Goal: Information Seeking & Learning: Learn about a topic

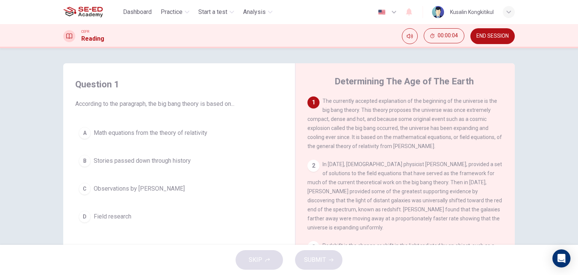
drag, startPoint x: 143, startPoint y: 103, endPoint x: 209, endPoint y: 104, distance: 65.9
click at [206, 104] on span "According to the paragraph, the big bang theory is based on..." at bounding box center [179, 103] width 208 height 9
drag, startPoint x: 397, startPoint y: 99, endPoint x: 452, endPoint y: 102, distance: 54.7
click at [452, 102] on span "The currently accepted explanation of the beginning of the universe is the big …" at bounding box center [405, 123] width 195 height 51
drag, startPoint x: 345, startPoint y: 118, endPoint x: 135, endPoint y: 115, distance: 209.8
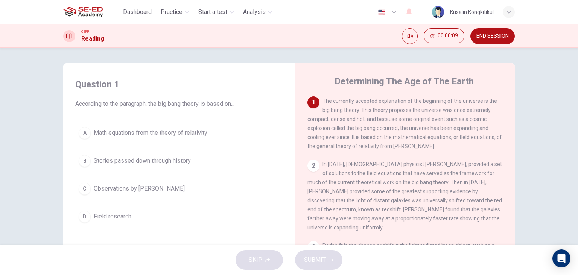
click at [284, 120] on div "Question 1 According to the paragraph, the big bang theory is based on... A Mat…" at bounding box center [289, 194] width 452 height 262
click at [146, 134] on span "Math equations from the theory of relativity" at bounding box center [151, 132] width 114 height 9
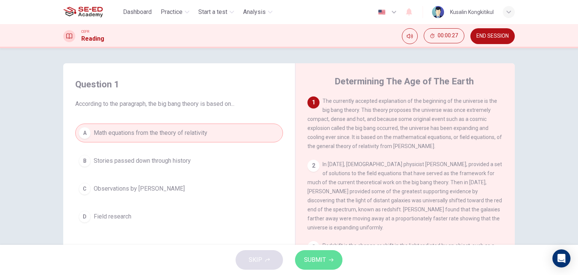
click at [315, 264] on span "SUBMIT" at bounding box center [315, 260] width 22 height 11
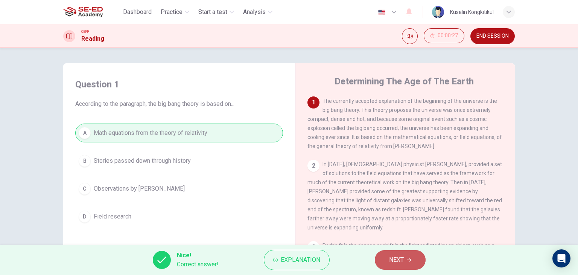
click at [393, 262] on span "NEXT" at bounding box center [396, 260] width 15 height 11
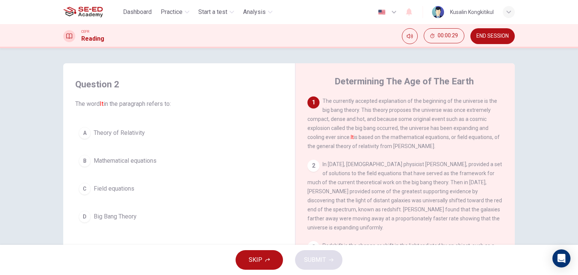
drag, startPoint x: 348, startPoint y: 139, endPoint x: 378, endPoint y: 138, distance: 30.1
click at [378, 138] on span "The currently accepted explanation of the beginning of the universe is the big …" at bounding box center [404, 123] width 192 height 51
click at [127, 212] on span "Big Bang Theory" at bounding box center [115, 216] width 43 height 9
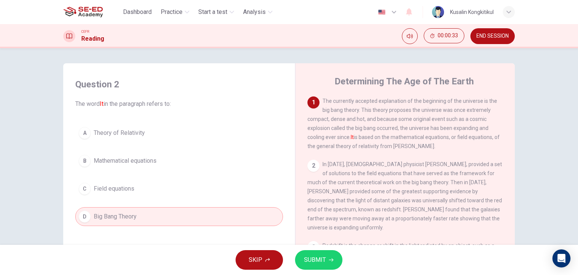
click at [324, 259] on span "SUBMIT" at bounding box center [315, 260] width 22 height 11
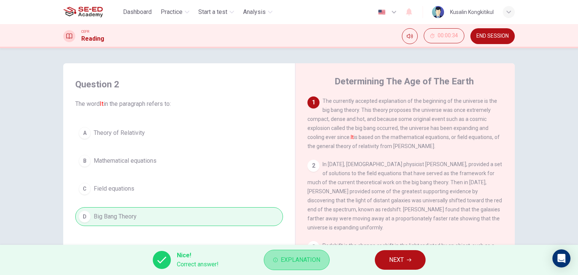
click at [297, 260] on span "Explanation" at bounding box center [301, 260] width 40 height 11
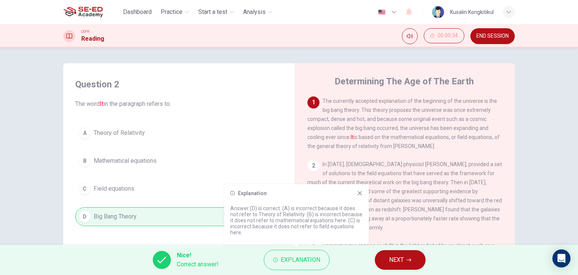
drag, startPoint x: 243, startPoint y: 214, endPoint x: 269, endPoint y: 214, distance: 26.0
click at [269, 214] on p "Answer (D) is correct. (A) is incorrect because it does not refer to Theory of …" at bounding box center [296, 220] width 133 height 30
click at [402, 259] on span "NEXT" at bounding box center [396, 260] width 15 height 11
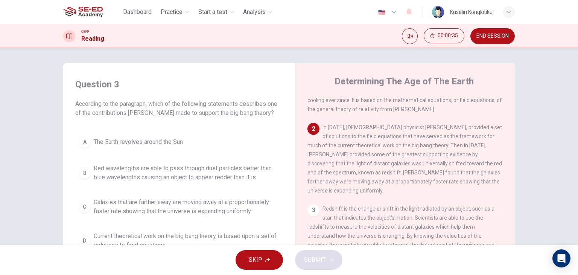
scroll to position [38, 0]
drag, startPoint x: 187, startPoint y: 102, endPoint x: 194, endPoint y: 101, distance: 7.2
click at [194, 101] on span "According to the paragraph, which of the following statements describes one of …" at bounding box center [179, 108] width 208 height 18
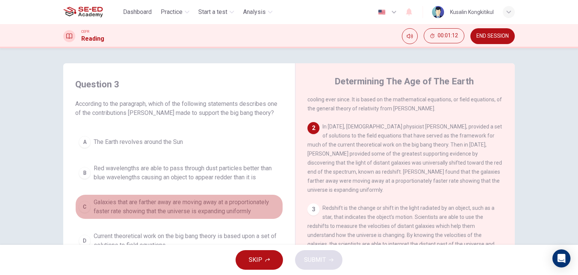
click at [106, 213] on span "Galaxies that are farther away are moving away at a proportionately faster rate…" at bounding box center [187, 207] width 186 height 18
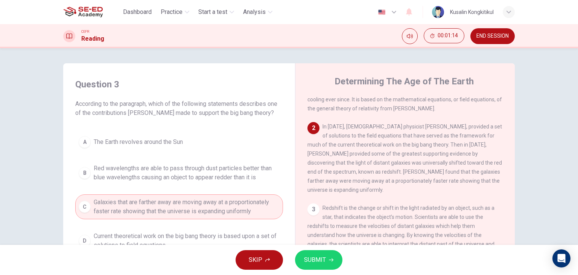
drag, startPoint x: 438, startPoint y: 173, endPoint x: 472, endPoint y: 172, distance: 33.5
click at [472, 172] on span "In 1922, Russian physicist Alexander Friedmann, provided a set of solutions to …" at bounding box center [405, 158] width 195 height 69
click at [315, 259] on span "SUBMIT" at bounding box center [315, 260] width 22 height 11
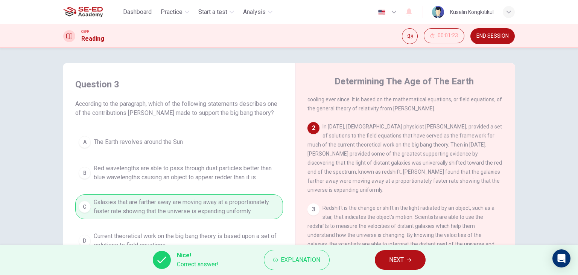
click at [392, 261] on span "NEXT" at bounding box center [396, 260] width 15 height 11
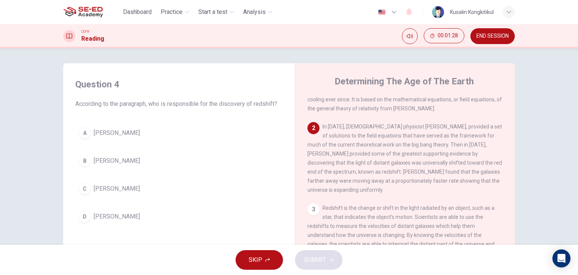
drag, startPoint x: 360, startPoint y: 139, endPoint x: 510, endPoint y: 136, distance: 150.3
click at [510, 136] on div "1 The currently accepted explanation of the beginning of the universe is the bi…" at bounding box center [411, 210] width 206 height 229
drag, startPoint x: 349, startPoint y: 140, endPoint x: 499, endPoint y: 134, distance: 149.6
click at [499, 131] on div "1 The currently accepted explanation of the beginning of the universe is the bi…" at bounding box center [411, 210] width 206 height 229
drag, startPoint x: 110, startPoint y: 161, endPoint x: 278, endPoint y: 225, distance: 179.9
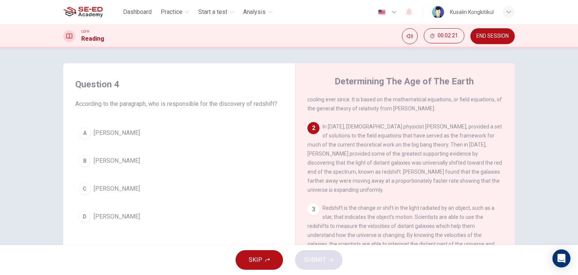
click at [110, 161] on span "Edwinn Hubble" at bounding box center [117, 160] width 46 height 9
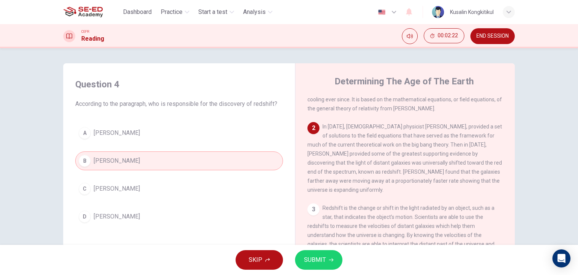
click at [333, 260] on icon "button" at bounding box center [331, 260] width 5 height 5
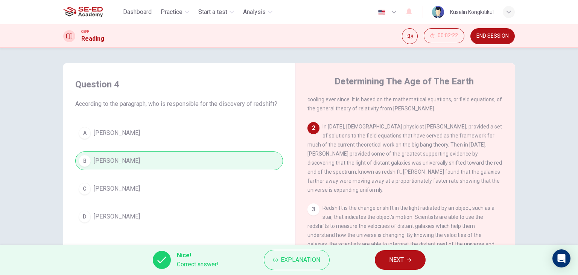
click at [378, 259] on button "NEXT" at bounding box center [400, 260] width 51 height 20
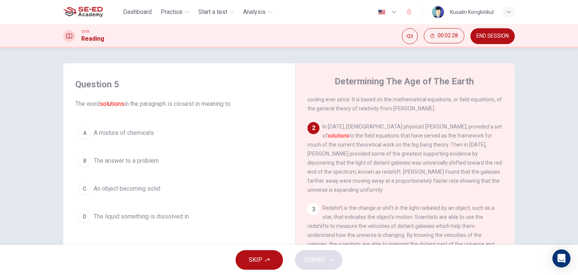
click at [141, 162] on span "The answer to a problem" at bounding box center [126, 160] width 65 height 9
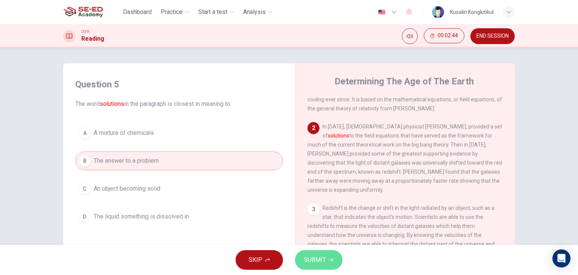
click at [324, 257] on span "SUBMIT" at bounding box center [315, 260] width 22 height 11
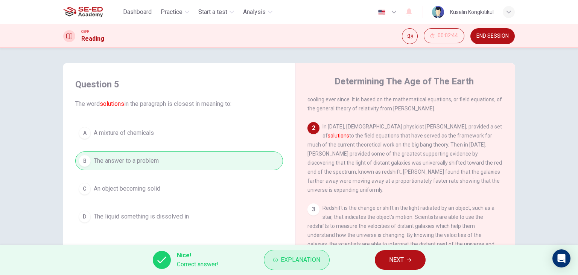
click at [274, 257] on button "Explanation" at bounding box center [297, 260] width 66 height 20
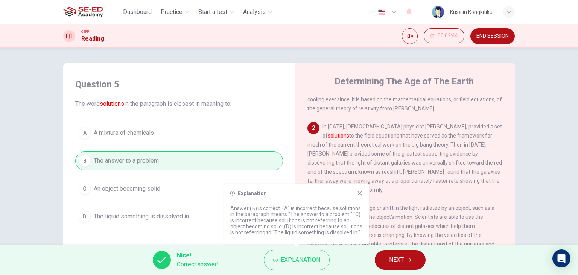
click at [401, 262] on span "NEXT" at bounding box center [396, 260] width 15 height 11
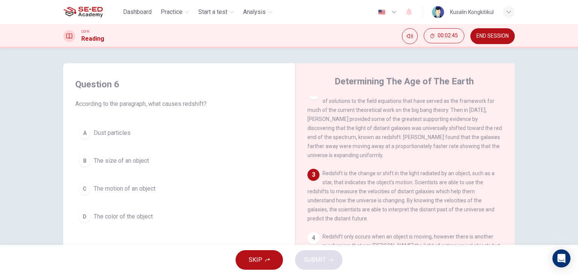
scroll to position [75, 0]
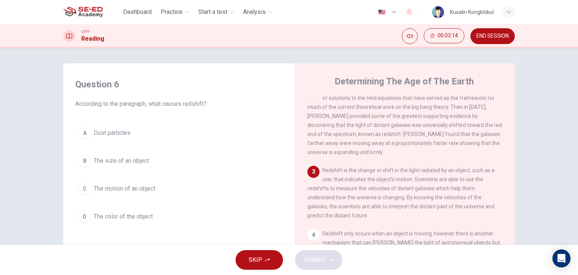
click at [125, 193] on button "C The motion of an object" at bounding box center [179, 188] width 208 height 19
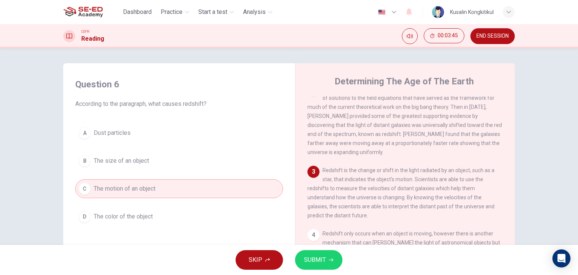
drag, startPoint x: 316, startPoint y: 258, endPoint x: 339, endPoint y: 259, distance: 22.6
click at [316, 258] on span "SUBMIT" at bounding box center [315, 260] width 22 height 11
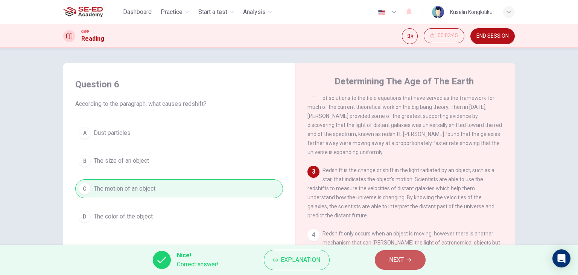
click at [390, 260] on span "NEXT" at bounding box center [396, 260] width 15 height 11
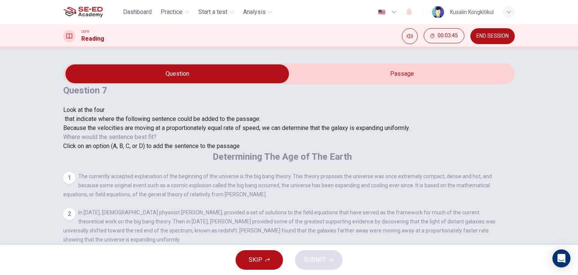
scroll to position [61, 0]
drag, startPoint x: 91, startPoint y: 140, endPoint x: 149, endPoint y: 139, distance: 58.4
click at [145, 131] on span "Because the velocities are moving at a proportionately equal rate of speed, we …" at bounding box center [236, 127] width 347 height 7
click at [157, 272] on input at bounding box center [124, 275] width 65 height 7
click at [317, 262] on span "SUBMIT" at bounding box center [315, 260] width 22 height 11
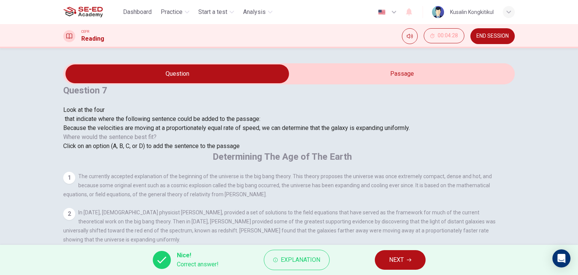
click at [406, 260] on button "NEXT" at bounding box center [400, 260] width 51 height 20
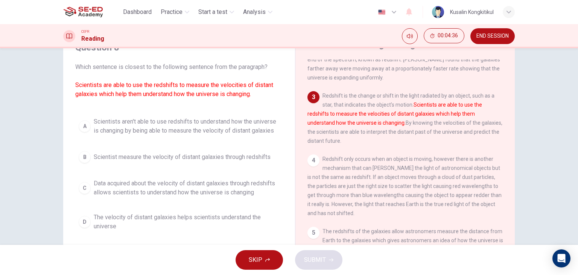
scroll to position [38, 0]
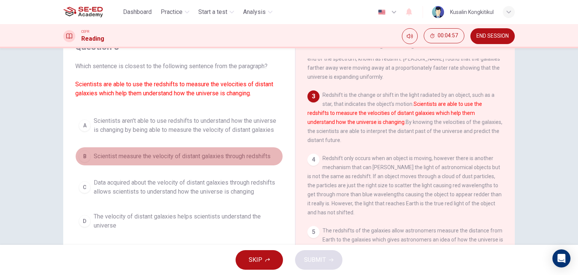
click at [199, 157] on span "Scientist measure the velocity of distant galaxies through redshifts" at bounding box center [182, 156] width 177 height 9
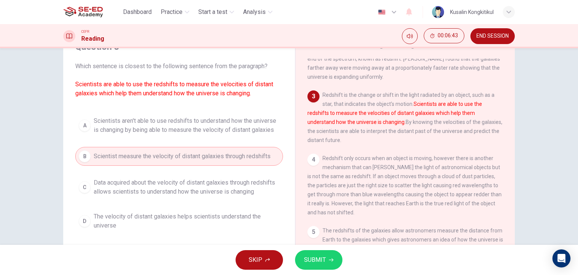
drag, startPoint x: 155, startPoint y: 180, endPoint x: 283, endPoint y: 208, distance: 131.1
click at [156, 180] on span "Data acquired about the velocity of distant galaxies through redshifts allows s…" at bounding box center [187, 187] width 186 height 18
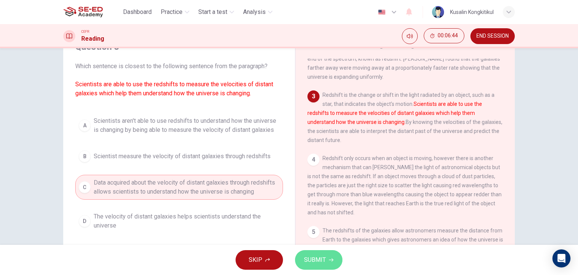
click at [324, 259] on span "SUBMIT" at bounding box center [315, 260] width 22 height 11
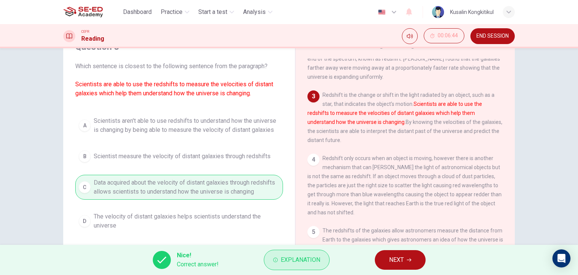
click at [300, 255] on span "Explanation" at bounding box center [301, 260] width 40 height 11
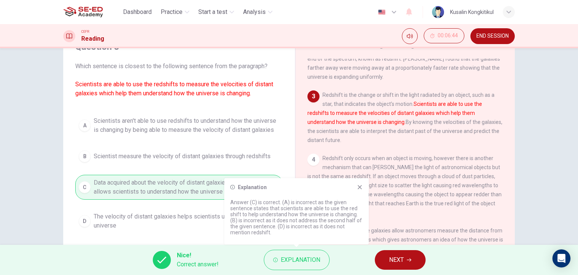
drag, startPoint x: 255, startPoint y: 217, endPoint x: 292, endPoint y: 216, distance: 37.7
click at [292, 216] on p "Answer (C) is correct. (A) is incorrect as the given sentence states that scien…" at bounding box center [296, 217] width 133 height 36
click at [300, 253] on button "Explanation" at bounding box center [297, 260] width 66 height 20
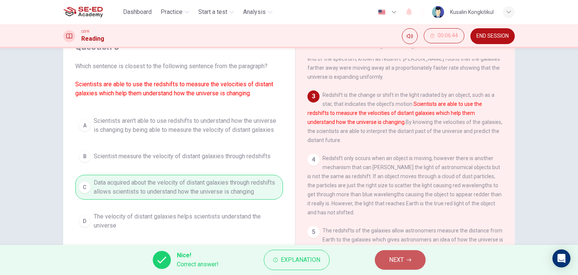
click at [384, 260] on button "NEXT" at bounding box center [400, 260] width 51 height 20
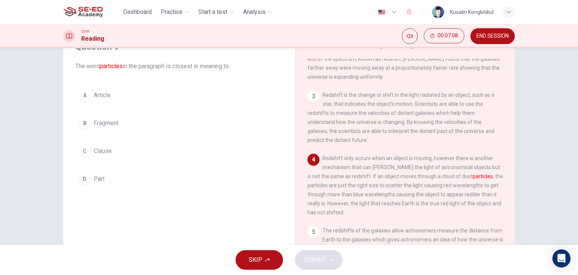
click at [114, 123] on span "Fragment" at bounding box center [106, 123] width 25 height 9
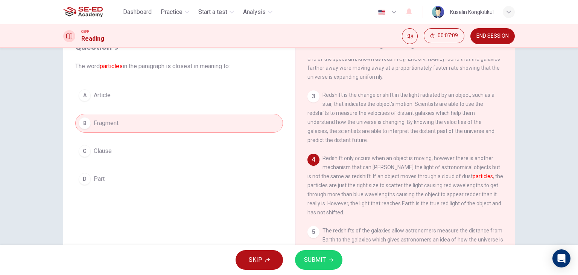
click at [334, 267] on button "SUBMIT" at bounding box center [318, 260] width 47 height 20
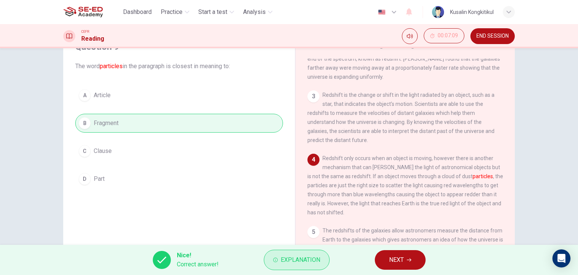
click at [326, 261] on button "Explanation" at bounding box center [297, 260] width 66 height 20
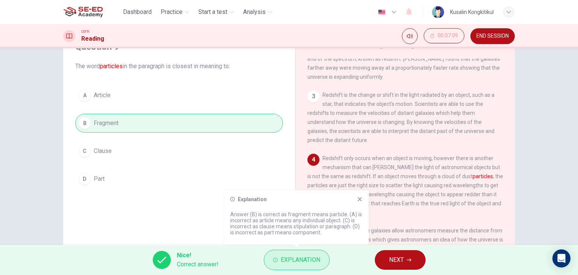
click at [326, 261] on button "Explanation" at bounding box center [297, 260] width 66 height 20
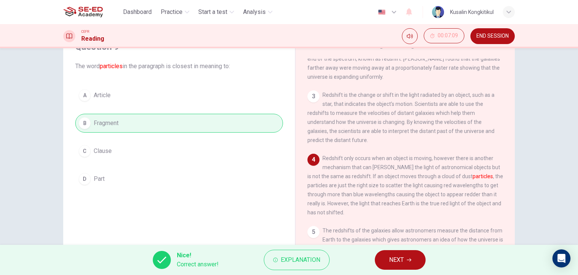
click at [386, 256] on button "NEXT" at bounding box center [400, 260] width 51 height 20
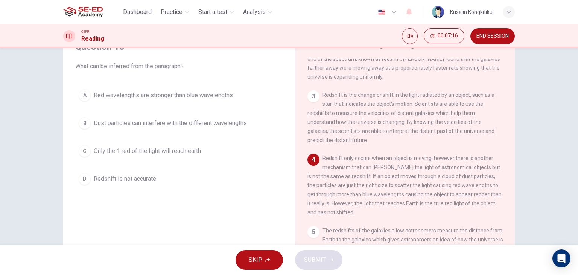
drag, startPoint x: 360, startPoint y: 159, endPoint x: 435, endPoint y: 162, distance: 75.3
click at [435, 162] on div "4 Redshift only occurs when an object is moving, however there is another mecha…" at bounding box center [406, 185] width 196 height 63
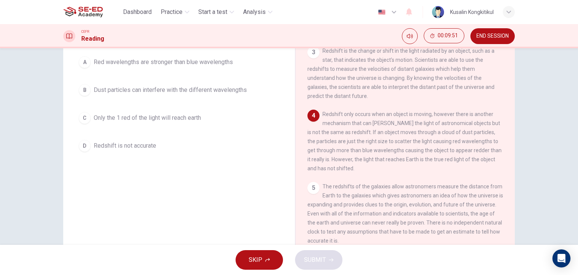
scroll to position [75, 0]
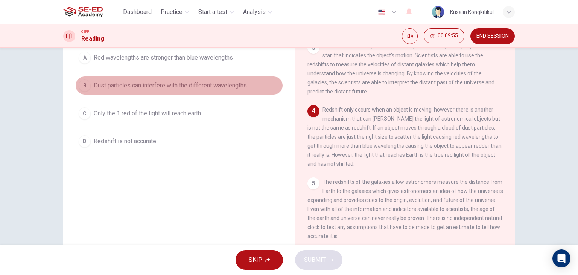
click at [221, 85] on span "Dust particles can interfere with the different wavelengths" at bounding box center [170, 85] width 153 height 9
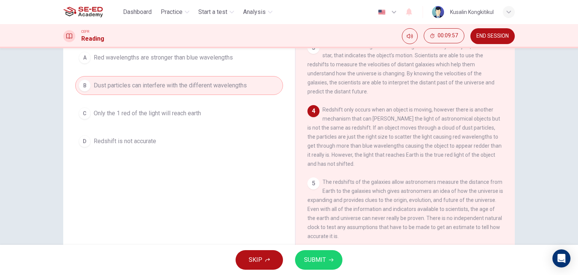
click at [327, 256] on button "SUBMIT" at bounding box center [318, 260] width 47 height 20
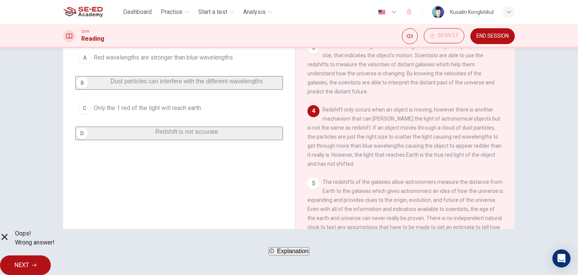
click at [296, 254] on span "Explanation" at bounding box center [293, 251] width 32 height 6
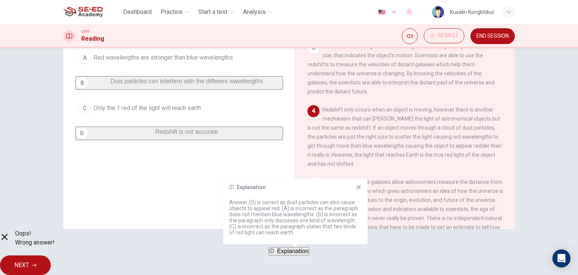
click at [360, 186] on icon at bounding box center [359, 187] width 6 height 6
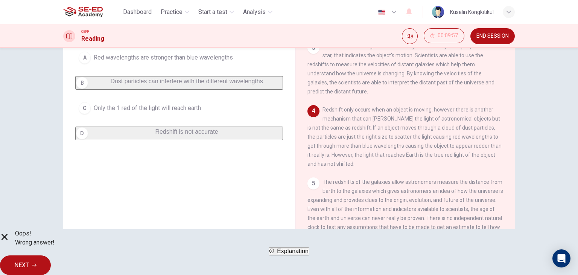
click at [51, 255] on button "NEXT" at bounding box center [25, 265] width 51 height 20
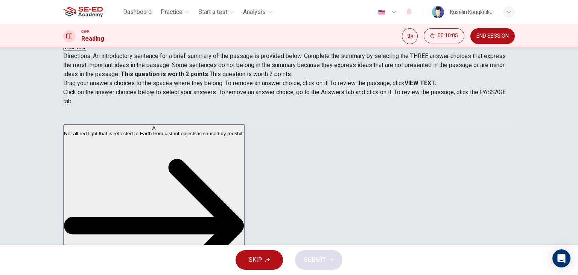
scroll to position [151, 0]
click at [506, 39] on button "END SESSION" at bounding box center [493, 36] width 44 height 16
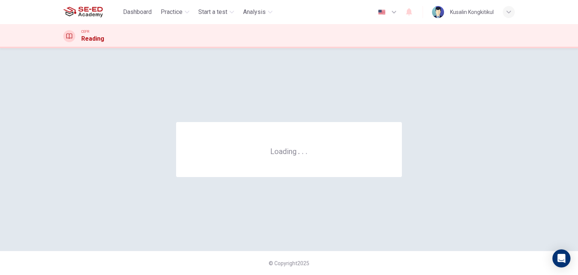
scroll to position [0, 0]
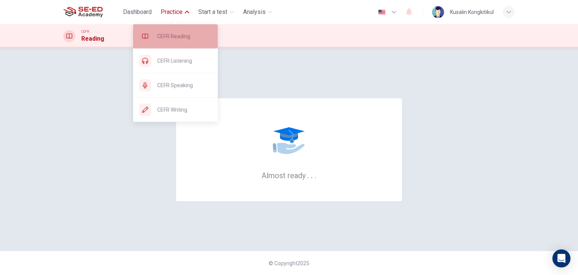
click at [184, 37] on span "CEFR Reading" at bounding box center [184, 36] width 55 height 9
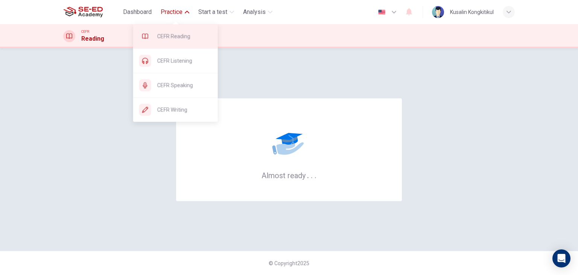
click at [184, 37] on span "CEFR Reading" at bounding box center [184, 36] width 55 height 9
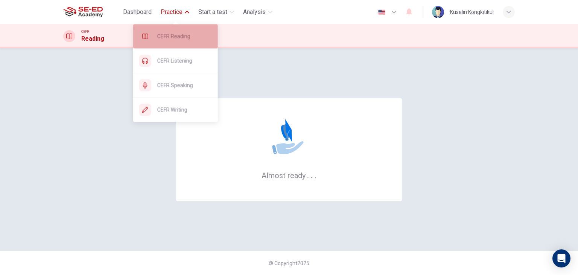
click at [184, 37] on span "CEFR Reading" at bounding box center [184, 36] width 55 height 9
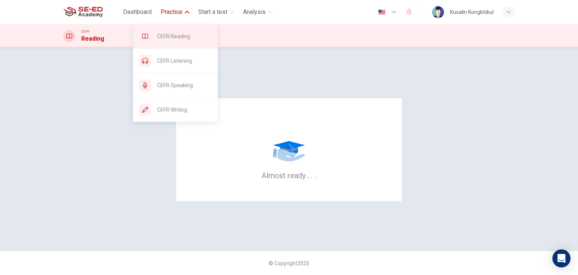
click at [184, 37] on span "CEFR Reading" at bounding box center [184, 36] width 55 height 9
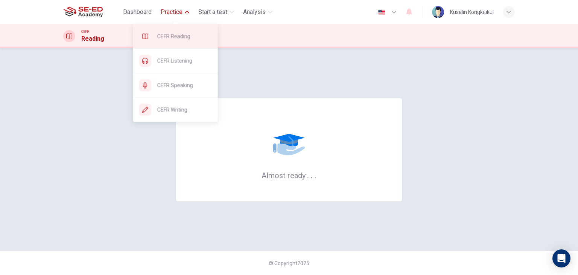
click at [184, 37] on span "CEFR Reading" at bounding box center [184, 36] width 55 height 9
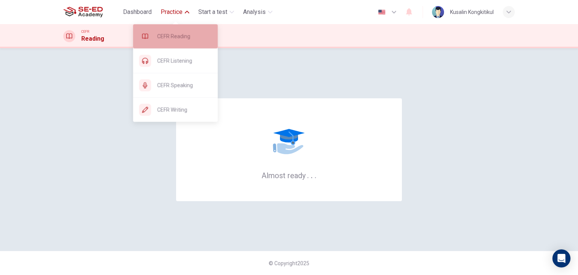
click at [184, 37] on span "CEFR Reading" at bounding box center [184, 36] width 55 height 9
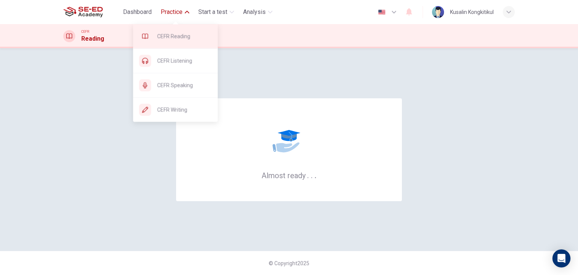
click at [184, 37] on span "CEFR Reading" at bounding box center [184, 36] width 55 height 9
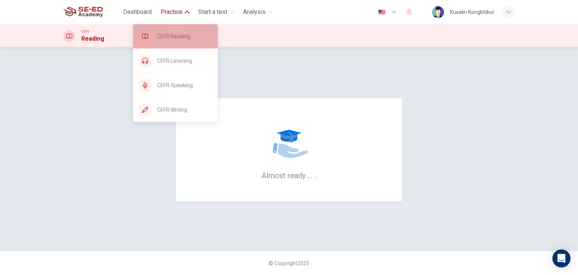
click at [184, 37] on span "CEFR Reading" at bounding box center [184, 36] width 55 height 9
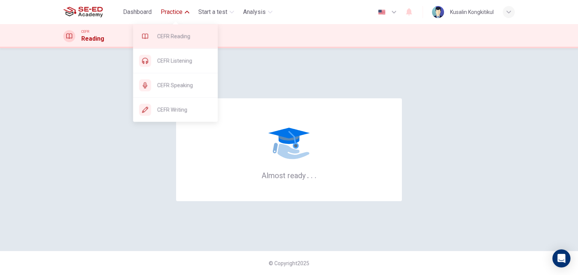
click at [184, 37] on span "CEFR Reading" at bounding box center [184, 36] width 55 height 9
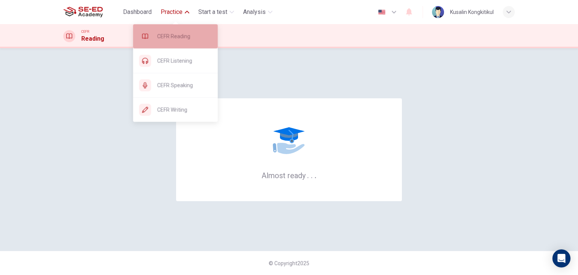
click at [184, 37] on span "CEFR Reading" at bounding box center [184, 36] width 55 height 9
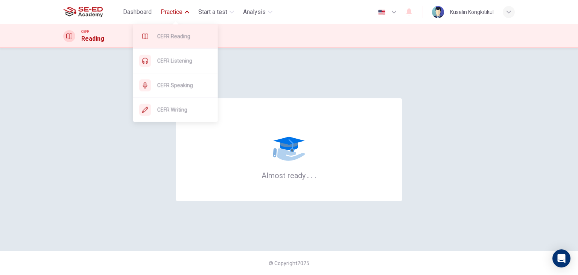
click at [184, 37] on span "CEFR Reading" at bounding box center [184, 36] width 55 height 9
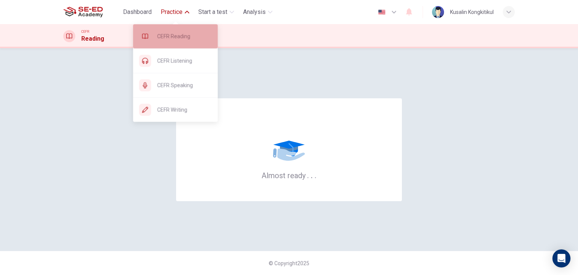
click at [184, 37] on span "CEFR Reading" at bounding box center [184, 36] width 55 height 9
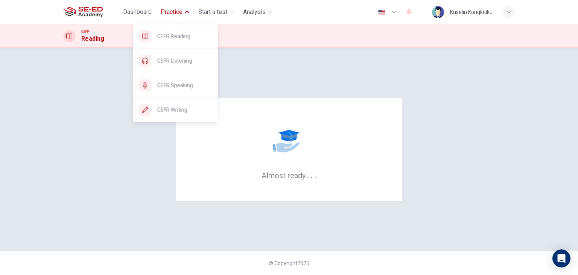
click at [170, 12] on span "Practice" at bounding box center [172, 12] width 22 height 9
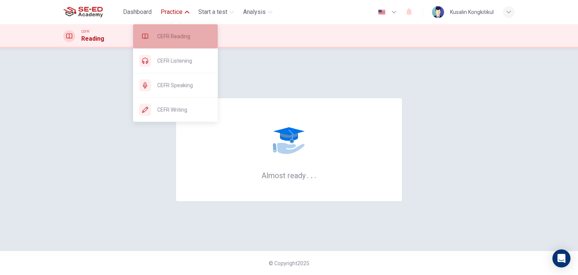
click at [183, 35] on span "CEFR Reading" at bounding box center [184, 36] width 55 height 9
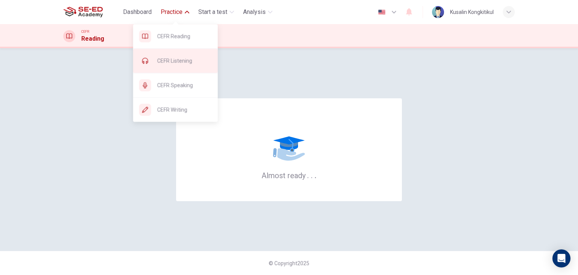
click at [180, 64] on span "CEFR Listening" at bounding box center [184, 60] width 55 height 9
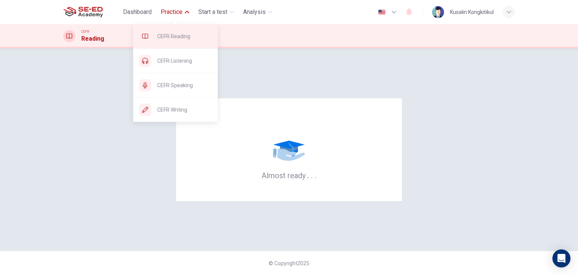
click at [178, 34] on span "CEFR Reading" at bounding box center [184, 36] width 55 height 9
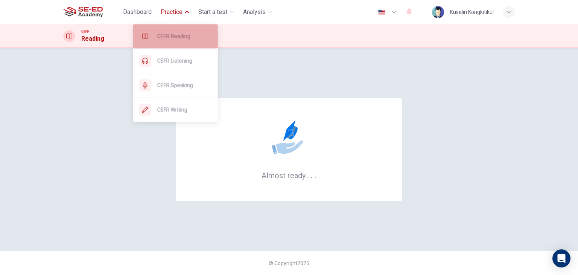
click at [178, 34] on span "CEFR Reading" at bounding box center [184, 36] width 55 height 9
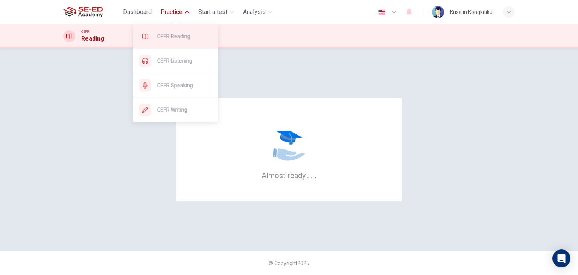
click at [178, 34] on span "CEFR Reading" at bounding box center [184, 36] width 55 height 9
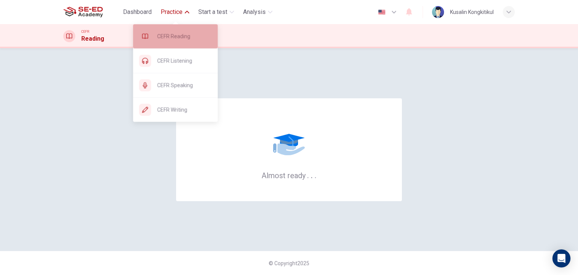
click at [178, 34] on span "CEFR Reading" at bounding box center [184, 36] width 55 height 9
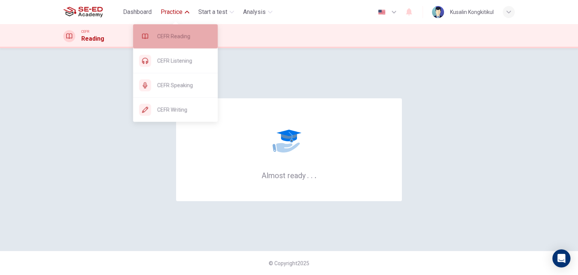
click at [178, 34] on span "CEFR Reading" at bounding box center [184, 36] width 55 height 9
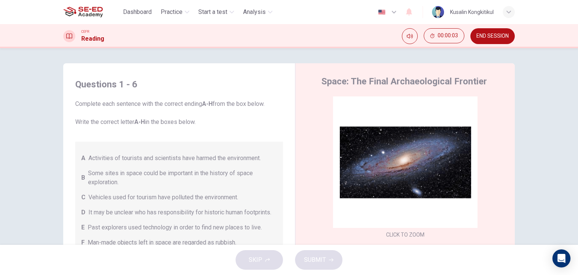
click at [309, 57] on div "Questions 1 - 6 Complete each sentence with the correct ending A-H from the box…" at bounding box center [289, 146] width 578 height 197
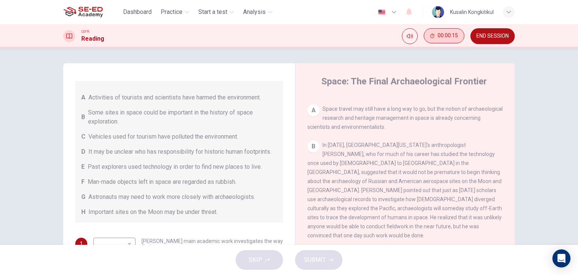
scroll to position [2, 0]
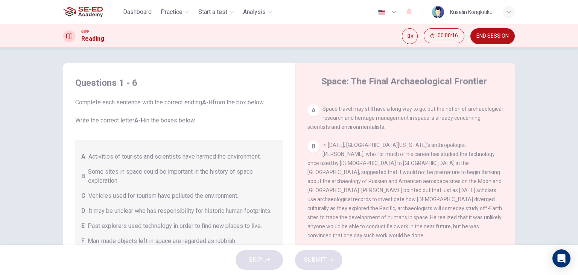
click at [510, 36] on button "END SESSION" at bounding box center [493, 36] width 44 height 16
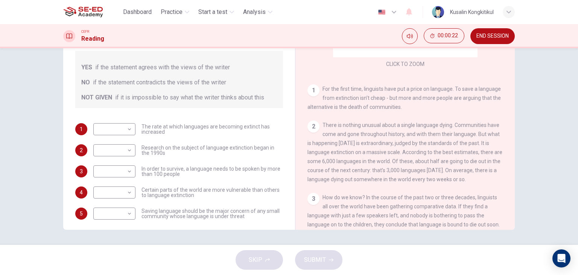
scroll to position [9, 0]
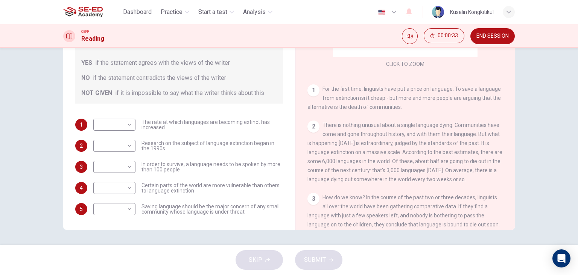
click at [508, 33] on span "END SESSION" at bounding box center [493, 36] width 32 height 6
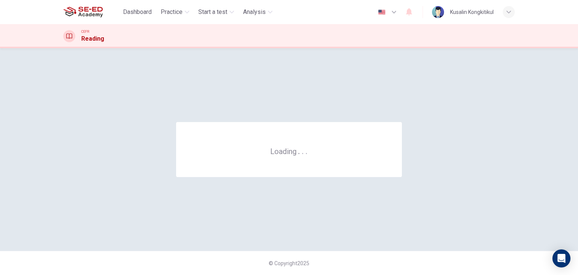
scroll to position [0, 0]
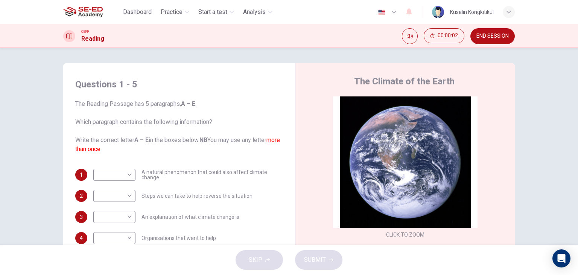
click at [503, 34] on span "END SESSION" at bounding box center [493, 36] width 32 height 6
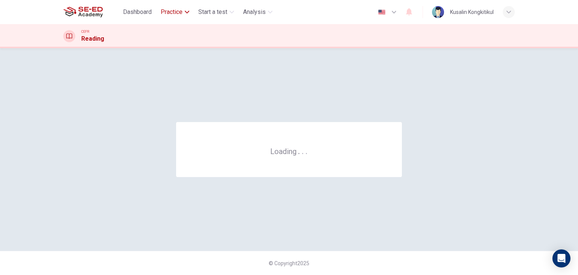
click at [172, 15] on span "Practice" at bounding box center [172, 12] width 22 height 9
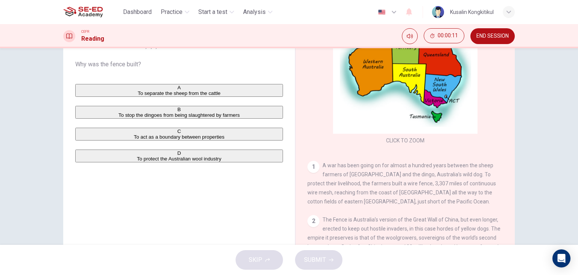
scroll to position [38, 0]
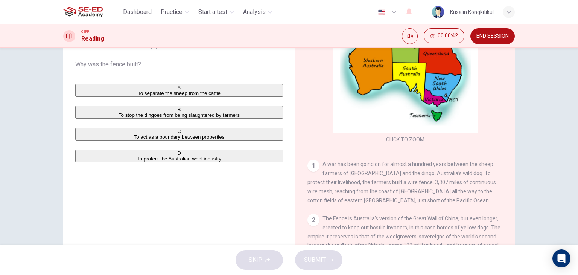
drag, startPoint x: 413, startPoint y: 170, endPoint x: 458, endPoint y: 184, distance: 47.6
click at [458, 184] on span "A war has been going on for almost a hundred years between the sheep farmers of…" at bounding box center [402, 182] width 189 height 42
click at [181, 119] on button "B To stop the dingoes from being slaughtered by farmers" at bounding box center [179, 112] width 208 height 13
click at [309, 257] on span "SUBMIT" at bounding box center [315, 260] width 22 height 11
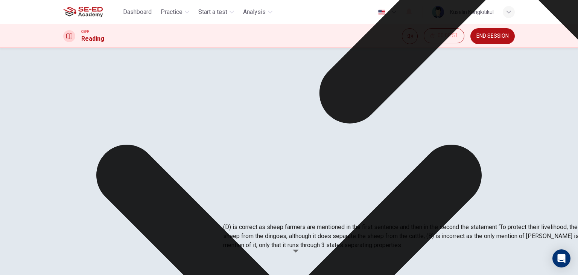
click at [143, 170] on div "Question 1 Choose the correct answer, A , B , C or D . Why was the fence built?…" at bounding box center [179, 91] width 220 height 157
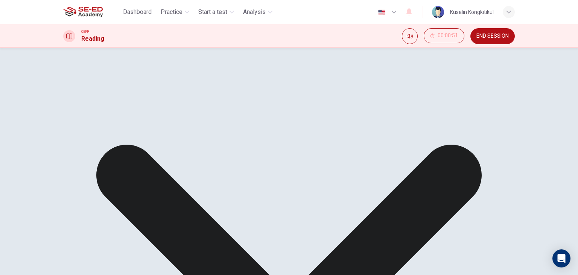
scroll to position [226, 0]
click at [505, 35] on span "END SESSION" at bounding box center [493, 36] width 32 height 6
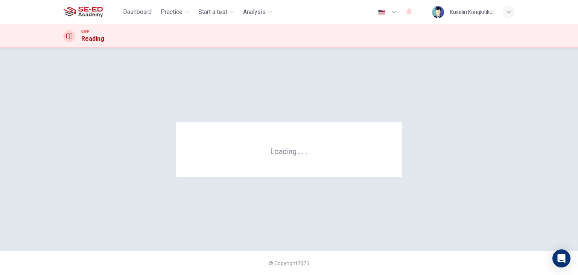
scroll to position [0, 0]
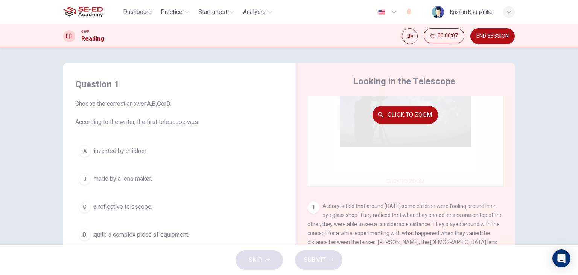
scroll to position [113, 0]
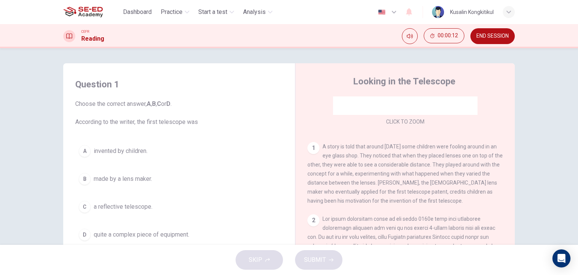
click at [116, 175] on span "made by a lens maker." at bounding box center [123, 178] width 58 height 9
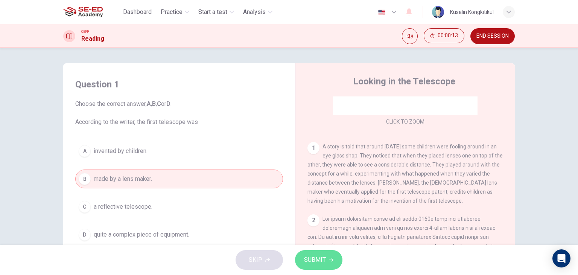
click at [331, 258] on icon "button" at bounding box center [331, 260] width 5 height 5
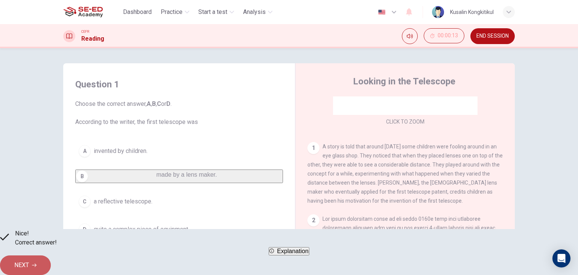
click at [51, 262] on button "NEXT" at bounding box center [25, 265] width 51 height 20
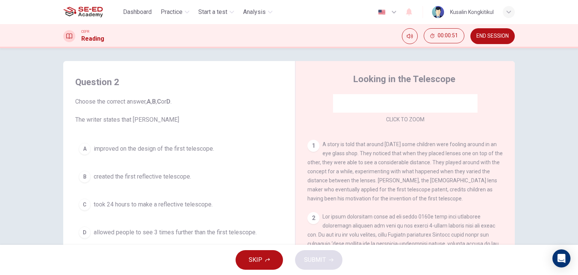
scroll to position [0, 0]
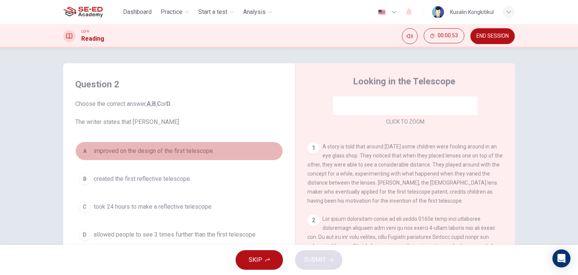
click at [186, 151] on span "improved on the design of the first telescope." at bounding box center [154, 150] width 120 height 9
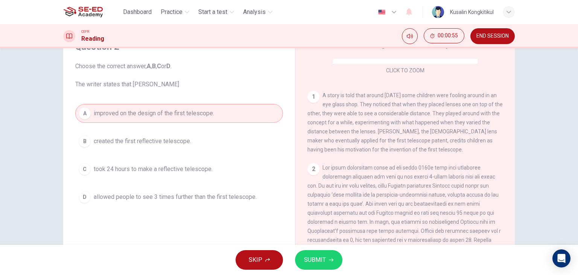
scroll to position [151, 0]
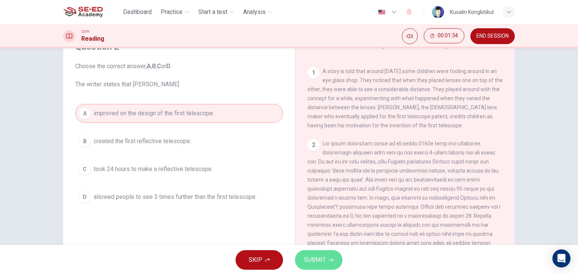
click at [323, 258] on span "SUBMIT" at bounding box center [315, 260] width 22 height 11
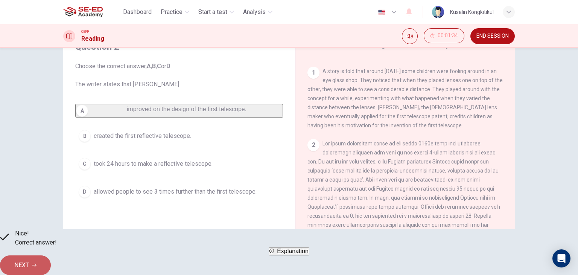
click at [51, 258] on button "NEXT" at bounding box center [25, 265] width 51 height 20
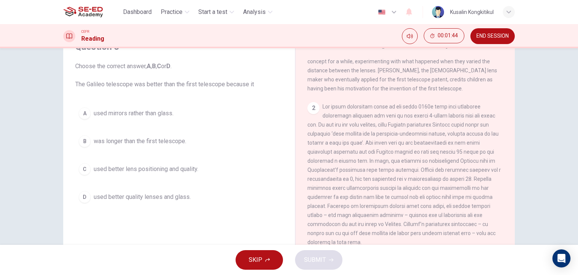
scroll to position [188, 0]
drag, startPoint x: 342, startPoint y: 191, endPoint x: 448, endPoint y: 189, distance: 106.6
click at [448, 189] on span at bounding box center [405, 174] width 194 height 142
drag, startPoint x: 429, startPoint y: 190, endPoint x: 509, endPoint y: 190, distance: 79.8
click at [509, 190] on div "CLICK TO ZOOM Click to Zoom 1 A story is told that around 400 years ago some ch…" at bounding box center [411, 173] width 206 height 229
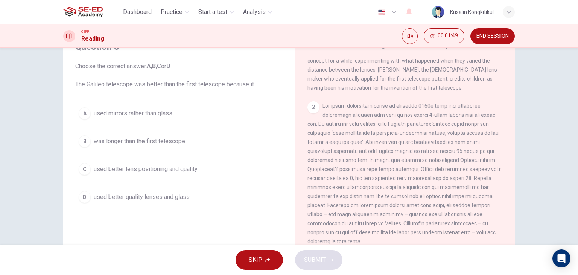
click at [127, 162] on button "C used better lens positioning and quality." at bounding box center [179, 169] width 208 height 19
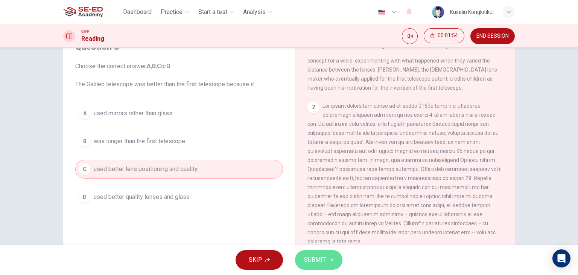
drag, startPoint x: 323, startPoint y: 255, endPoint x: 361, endPoint y: 267, distance: 40.3
click at [323, 255] on span "SUBMIT" at bounding box center [315, 260] width 22 height 11
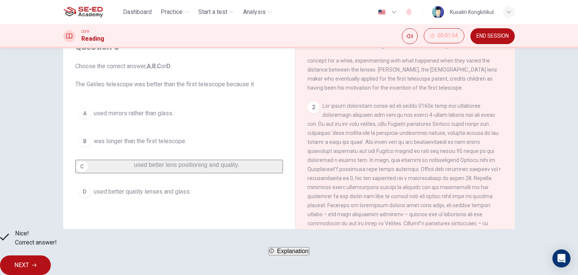
click at [51, 260] on button "NEXT" at bounding box center [25, 265] width 51 height 20
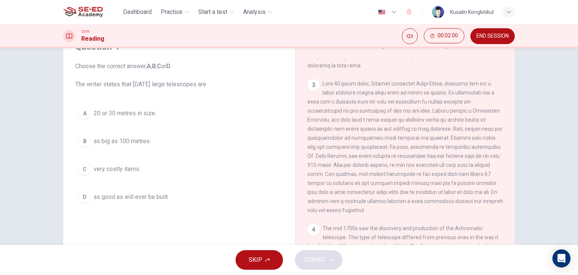
scroll to position [377, 0]
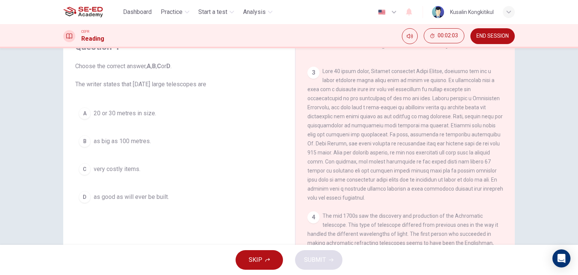
drag, startPoint x: 405, startPoint y: 73, endPoint x: 447, endPoint y: 73, distance: 42.2
click at [447, 73] on div "3" at bounding box center [406, 135] width 196 height 136
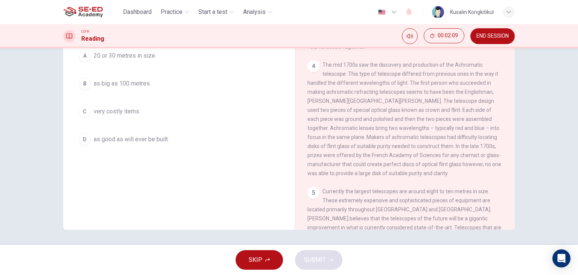
scroll to position [469, 0]
drag, startPoint x: 359, startPoint y: 69, endPoint x: 490, endPoint y: 95, distance: 133.7
click at [490, 95] on div "4 The mid 1700s saw the discovery and production of the Achromatic telescope. T…" at bounding box center [406, 119] width 196 height 117
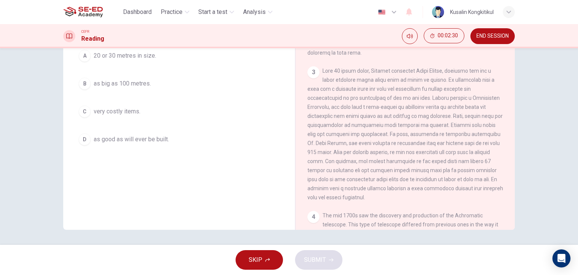
scroll to position [319, 0]
click at [110, 110] on span "very costly items." at bounding box center [117, 111] width 47 height 9
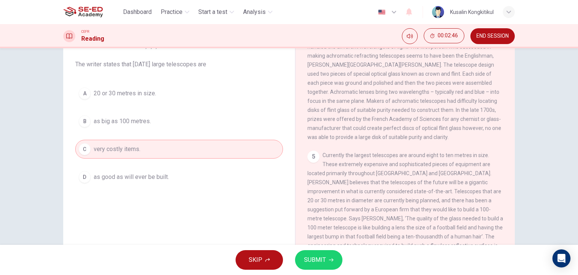
scroll to position [544, 0]
click at [368, 162] on span "Currently the largest telescopes are around eight to ten metres in size. These …" at bounding box center [406, 203] width 196 height 105
click at [315, 256] on span "SUBMIT" at bounding box center [315, 260] width 22 height 11
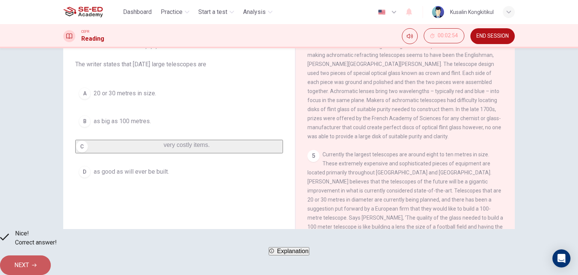
click at [29, 260] on span "NEXT" at bounding box center [21, 265] width 15 height 11
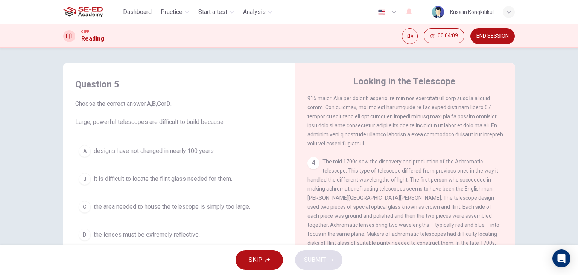
scroll to position [469, 0]
drag, startPoint x: 371, startPoint y: 185, endPoint x: 473, endPoint y: 172, distance: 103.1
click at [473, 172] on div "4 The mid 1700s saw the discovery and production of the Achromatic telescope. T…" at bounding box center [406, 214] width 196 height 117
drag, startPoint x: 328, startPoint y: 186, endPoint x: 502, endPoint y: 165, distance: 174.9
click at [521, 149] on div "Question 5 Choose the correct answer, A , B , C or D . Large, powerful telescop…" at bounding box center [289, 194] width 476 height 262
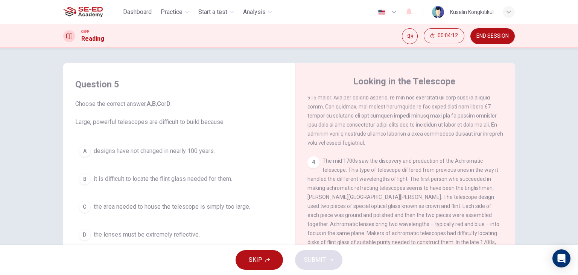
drag, startPoint x: 355, startPoint y: 205, endPoint x: 461, endPoint y: 195, distance: 106.6
click at [484, 200] on div "4 The mid 1700s saw the discovery and production of the Achromatic telescope. T…" at bounding box center [406, 214] width 196 height 117
drag, startPoint x: 422, startPoint y: 204, endPoint x: 515, endPoint y: 186, distance: 95.1
click at [515, 186] on div "Question 5 Choose the correct answer, A , B , C or D . Large, powerful telescop…" at bounding box center [289, 194] width 476 height 262
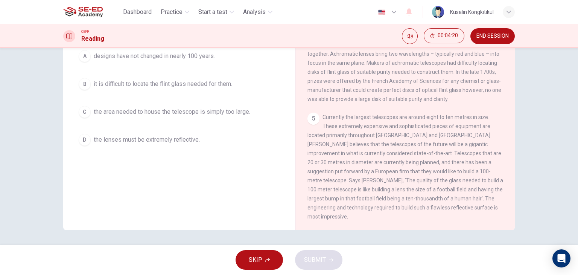
scroll to position [95, 0]
click at [199, 143] on button "D the lenses must be extremely reflective." at bounding box center [179, 139] width 208 height 19
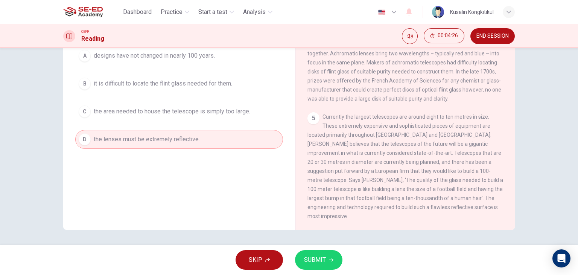
drag, startPoint x: 400, startPoint y: 137, endPoint x: 424, endPoint y: 135, distance: 23.8
click at [424, 135] on div "5 Currently the largest telescopes are around eight to ten metres in size. Thes…" at bounding box center [406, 166] width 196 height 108
drag, startPoint x: 359, startPoint y: 143, endPoint x: 488, endPoint y: 138, distance: 129.3
click at [488, 138] on span "Currently the largest telescopes are around eight to ten metres in size. These …" at bounding box center [406, 166] width 196 height 105
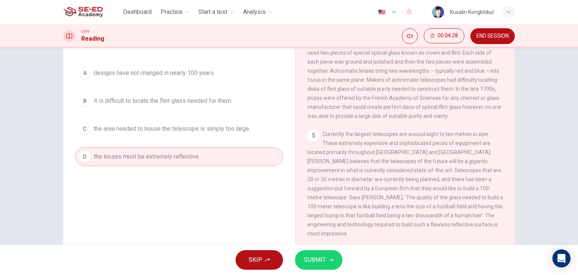
scroll to position [20, 0]
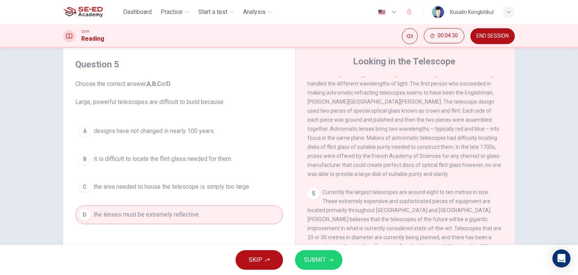
drag, startPoint x: 108, startPoint y: 101, endPoint x: 163, endPoint y: 101, distance: 54.2
click at [160, 102] on span "Choose the correct answer, A , B , C or D . Large, powerful telescopes are diff…" at bounding box center [179, 92] width 208 height 27
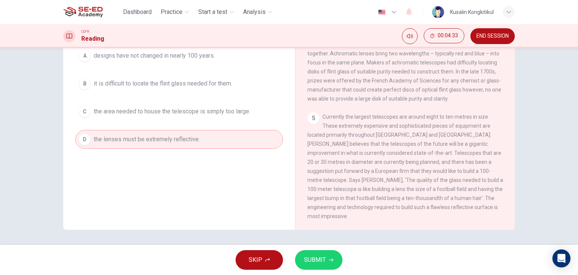
drag, startPoint x: 307, startPoint y: 210, endPoint x: 426, endPoint y: 210, distance: 119.0
click at [428, 208] on div "5 Currently the largest telescopes are around eight to ten metres in size. Thes…" at bounding box center [406, 166] width 196 height 108
drag, startPoint x: 404, startPoint y: 201, endPoint x: 541, endPoint y: 189, distance: 138.3
click at [541, 189] on div "Question 5 Choose the correct answer, A , B , C or D . Large, powerful telescop…" at bounding box center [289, 146] width 578 height 197
drag, startPoint x: 356, startPoint y: 214, endPoint x: 430, endPoint y: 212, distance: 74.2
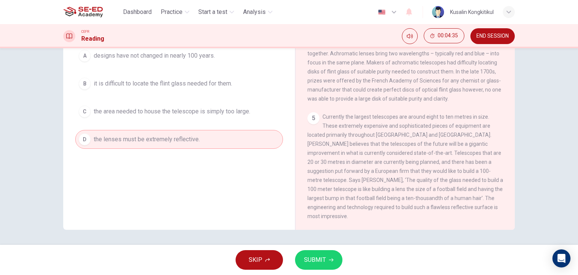
click at [430, 212] on div "5 Currently the largest telescopes are around eight to ten metres in size. Thes…" at bounding box center [406, 166] width 196 height 108
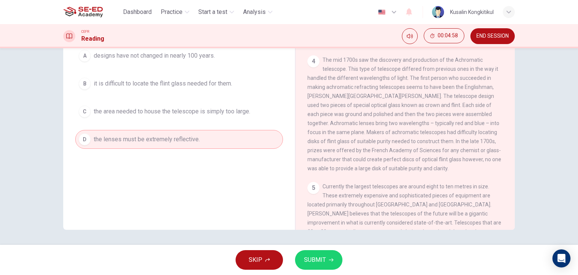
scroll to position [469, 0]
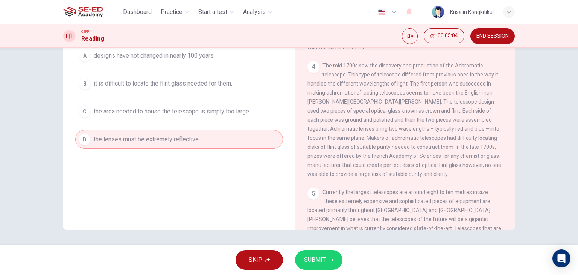
click at [228, 88] on button "B it is difficult to locate the flint glass needed for them." at bounding box center [179, 83] width 208 height 19
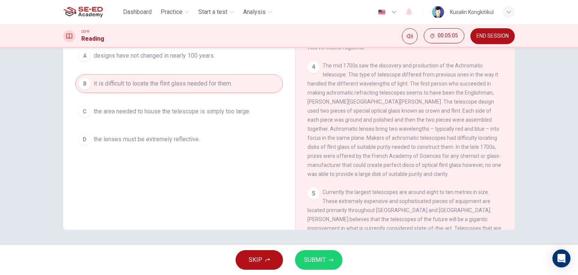
click at [323, 259] on span "SUBMIT" at bounding box center [315, 260] width 22 height 11
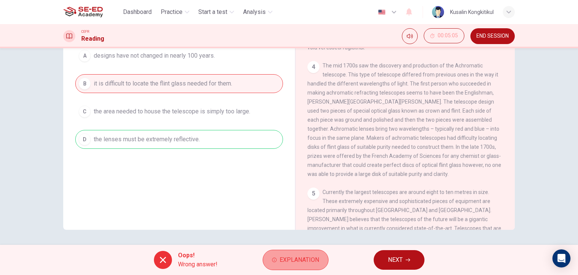
click at [309, 264] on span "Explanation" at bounding box center [300, 260] width 40 height 11
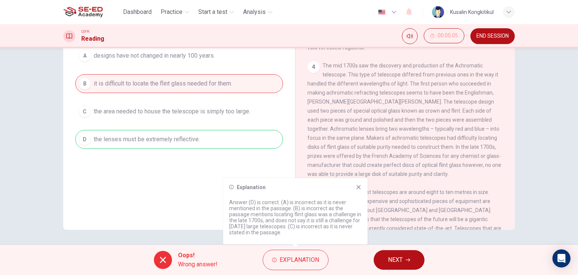
click at [358, 185] on icon at bounding box center [359, 187] width 6 height 6
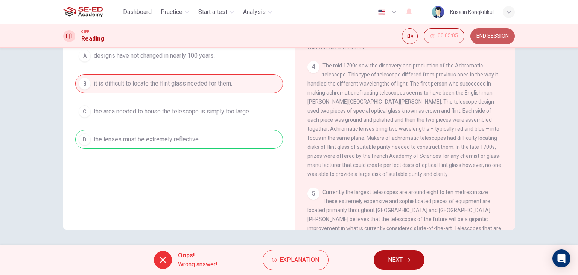
click at [495, 30] on button "END SESSION" at bounding box center [493, 36] width 44 height 16
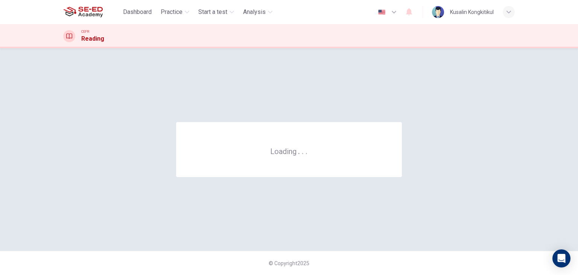
scroll to position [0, 0]
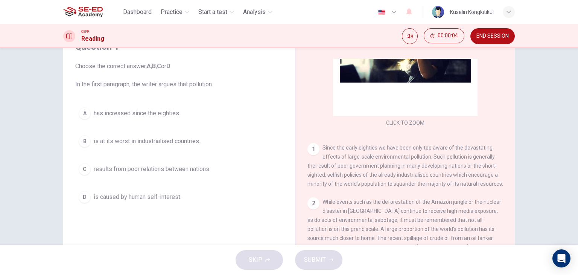
scroll to position [75, 0]
drag, startPoint x: 190, startPoint y: 168, endPoint x: 292, endPoint y: 209, distance: 110.5
click at [193, 168] on span "results from poor relations between nations." at bounding box center [152, 169] width 117 height 9
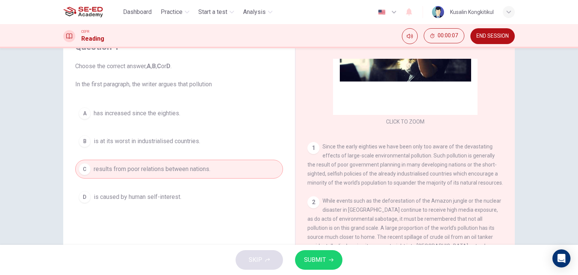
click at [315, 265] on span "SUBMIT" at bounding box center [315, 260] width 22 height 11
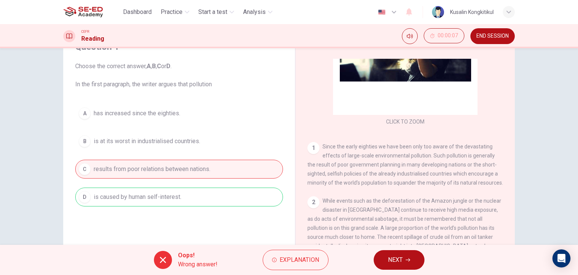
drag, startPoint x: 95, startPoint y: 82, endPoint x: 284, endPoint y: 133, distance: 195.7
click at [178, 82] on span "Choose the correct answer, A , B , C or D . In the first paragraph, the writer …" at bounding box center [179, 75] width 208 height 27
drag, startPoint x: 365, startPoint y: 169, endPoint x: 505, endPoint y: 162, distance: 139.9
click at [508, 162] on div "CLICK TO ZOOM Click to Zoom 1 Since the early eighties we have been only too aw…" at bounding box center [411, 173] width 206 height 229
drag, startPoint x: 116, startPoint y: 175, endPoint x: 210, endPoint y: 176, distance: 94.1
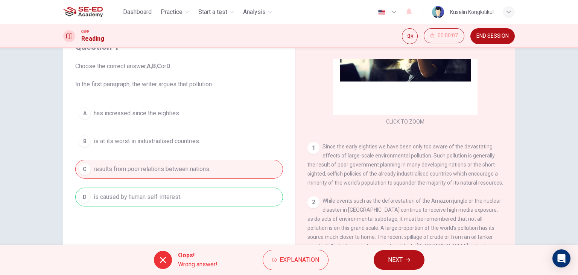
click at [210, 176] on div "A has increased since the eighties. B is at its worst in industrialised countri…" at bounding box center [179, 155] width 208 height 102
drag, startPoint x: 85, startPoint y: 169, endPoint x: 274, endPoint y: 163, distance: 188.7
click at [272, 163] on div "A has increased since the eighties. B is at its worst in industrialised countri…" at bounding box center [179, 155] width 208 height 102
drag, startPoint x: 393, startPoint y: 168, endPoint x: 487, endPoint y: 168, distance: 93.0
click at [487, 168] on span "Since the early eighties we have been only too aware of the devastating effects…" at bounding box center [406, 164] width 196 height 42
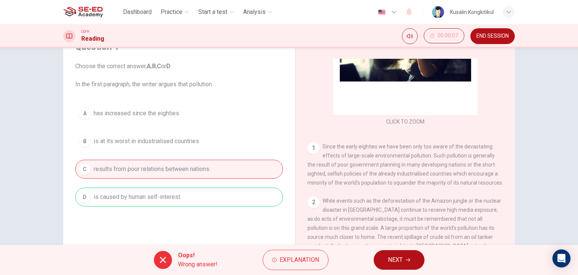
click at [329, 174] on span "Since the early eighties we have been only too aware of the devastating effects…" at bounding box center [406, 164] width 196 height 42
drag, startPoint x: 366, startPoint y: 174, endPoint x: 352, endPoint y: 195, distance: 24.6
click at [483, 172] on span "Since the early eighties we have been only too aware of the devastating effects…" at bounding box center [406, 164] width 196 height 42
drag, startPoint x: 319, startPoint y: 183, endPoint x: 374, endPoint y: 183, distance: 54.6
click at [374, 183] on span "Since the early eighties we have been only too aware of the devastating effects…" at bounding box center [406, 164] width 196 height 42
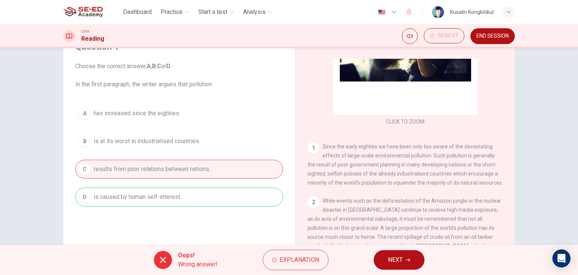
drag, startPoint x: 361, startPoint y: 183, endPoint x: 285, endPoint y: 211, distance: 80.7
click at [285, 211] on div "Question 1 Choose the correct answer, A , B , C or D . In the first paragraph, …" at bounding box center [289, 157] width 452 height 262
drag, startPoint x: 366, startPoint y: 171, endPoint x: 372, endPoint y: 170, distance: 5.8
click at [368, 171] on div "1 Since the early eighties we have been only too aware of the devastating effec…" at bounding box center [406, 164] width 196 height 45
drag, startPoint x: 464, startPoint y: 157, endPoint x: 431, endPoint y: 160, distance: 33.6
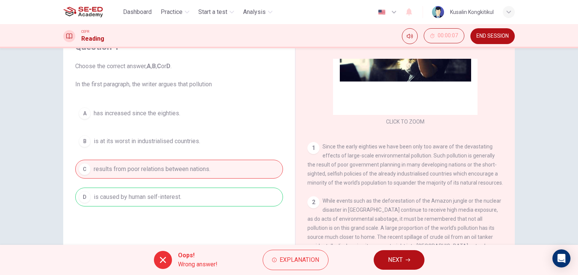
click at [462, 157] on span "Since the early eighties we have been only too aware of the devastating effects…" at bounding box center [406, 164] width 196 height 42
drag, startPoint x: 339, startPoint y: 166, endPoint x: 334, endPoint y: 166, distance: 4.9
click at [335, 166] on span "Since the early eighties we have been only too aware of the devastating effects…" at bounding box center [406, 164] width 196 height 42
drag, startPoint x: 334, startPoint y: 166, endPoint x: 227, endPoint y: 157, distance: 106.9
click at [328, 157] on span "Since the early eighties we have been only too aware of the devastating effects…" at bounding box center [406, 164] width 196 height 42
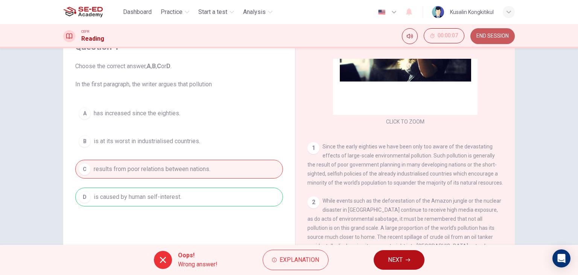
click at [487, 38] on span "END SESSION" at bounding box center [493, 36] width 32 height 6
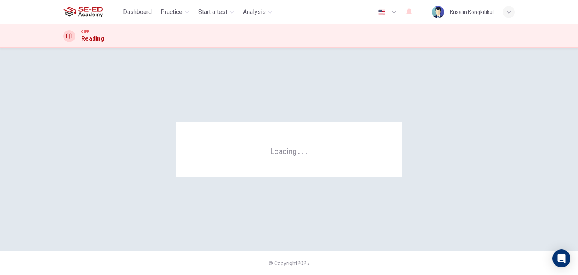
scroll to position [0, 0]
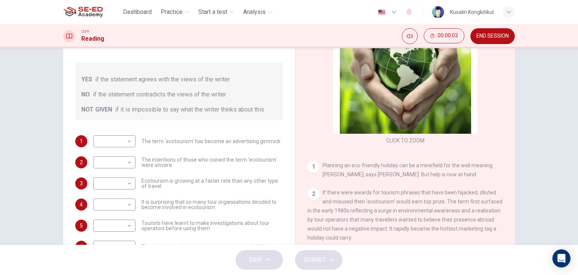
scroll to position [38, 0]
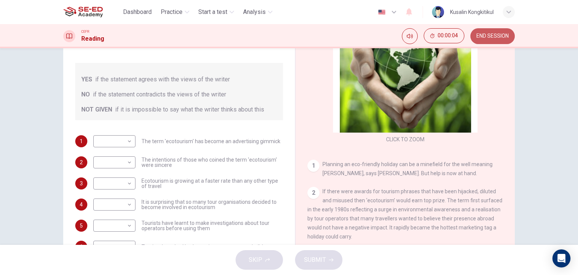
click at [488, 35] on span "END SESSION" at bounding box center [493, 36] width 32 height 6
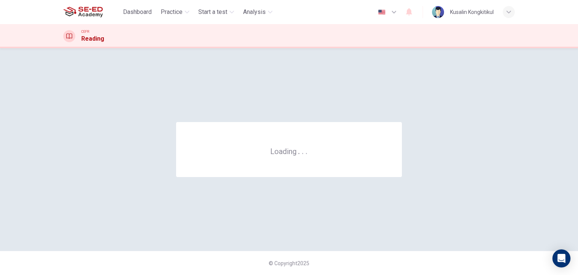
scroll to position [0, 0]
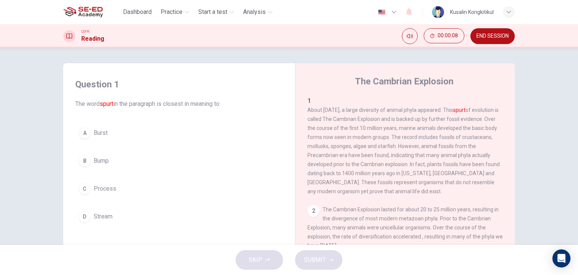
drag, startPoint x: 111, startPoint y: 190, endPoint x: 230, endPoint y: 227, distance: 124.2
click at [111, 190] on span "Process" at bounding box center [105, 188] width 23 height 9
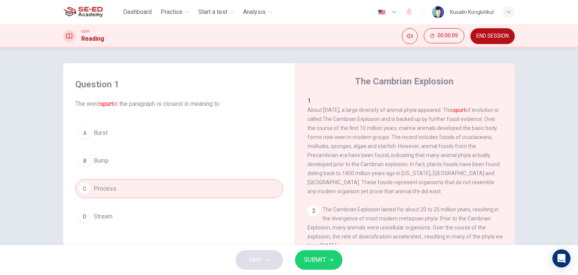
click at [314, 262] on span "SUBMIT" at bounding box center [315, 260] width 22 height 11
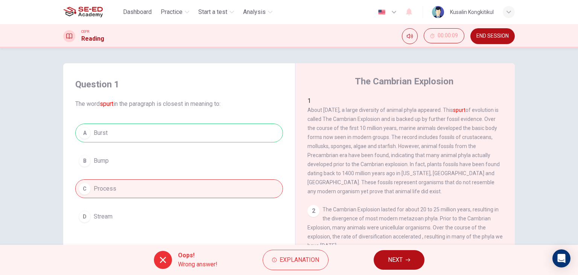
click at [503, 34] on span "END SESSION" at bounding box center [493, 36] width 32 height 6
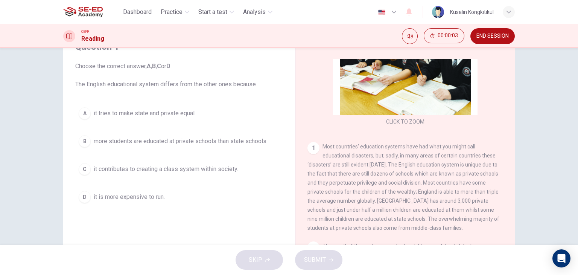
scroll to position [38, 0]
click at [171, 114] on span "it tries to make state and private equal." at bounding box center [145, 113] width 102 height 9
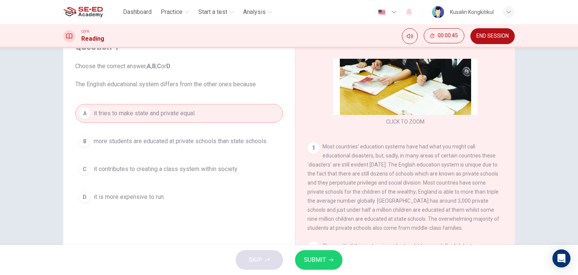
drag, startPoint x: 352, startPoint y: 195, endPoint x: 453, endPoint y: 195, distance: 100.5
click at [453, 195] on span "Most countries’ education systems have had what you might call educational disa…" at bounding box center [404, 186] width 192 height 87
click at [172, 115] on span "it tries to make state and private equal." at bounding box center [145, 113] width 102 height 9
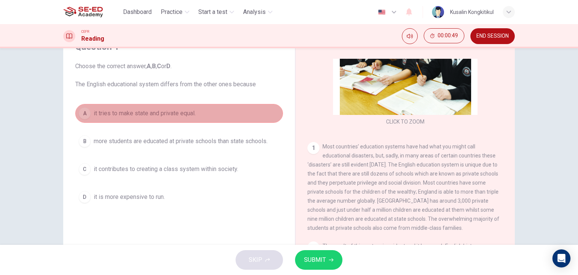
click at [172, 115] on span "it tries to make state and private equal." at bounding box center [145, 113] width 102 height 9
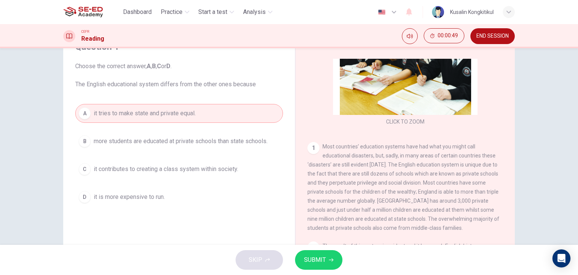
click at [172, 115] on span "it tries to make state and private equal." at bounding box center [145, 113] width 102 height 9
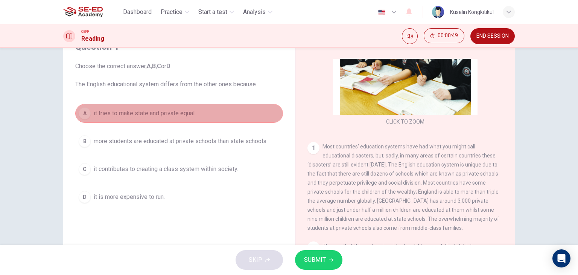
click at [172, 115] on span "it tries to make state and private equal." at bounding box center [145, 113] width 102 height 9
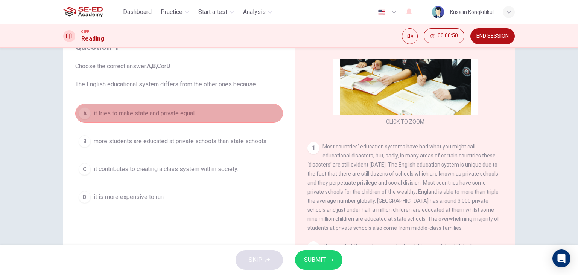
click at [172, 115] on span "it tries to make state and private equal." at bounding box center [145, 113] width 102 height 9
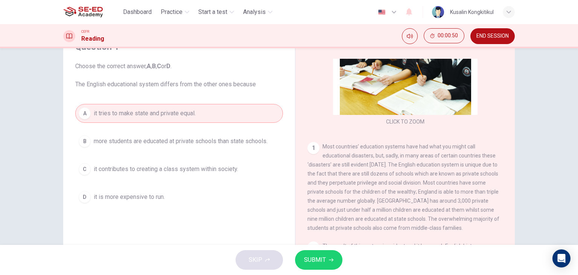
click at [172, 115] on span "it tries to make state and private equal." at bounding box center [145, 113] width 102 height 9
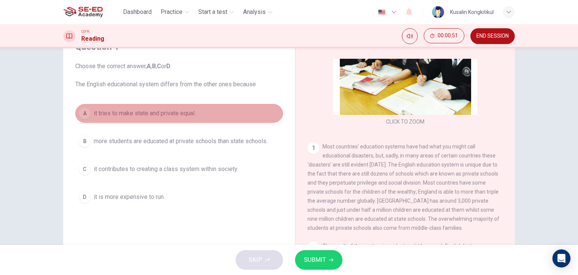
click at [172, 115] on span "it tries to make state and private equal." at bounding box center [145, 113] width 102 height 9
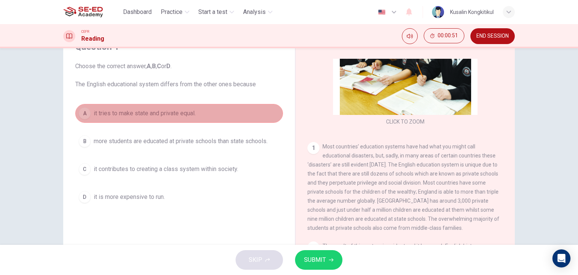
click at [172, 115] on span "it tries to make state and private equal." at bounding box center [145, 113] width 102 height 9
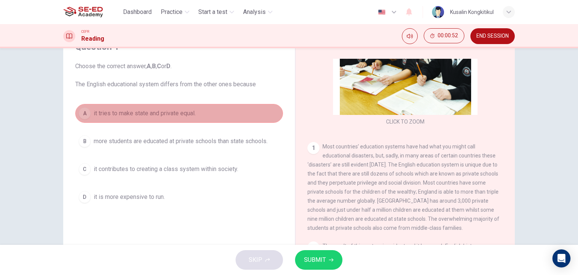
click at [172, 115] on span "it tries to make state and private equal." at bounding box center [145, 113] width 102 height 9
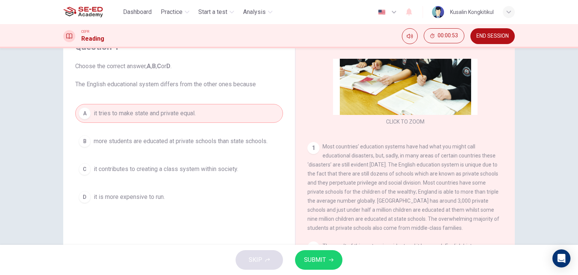
click at [172, 115] on span "it tries to make state and private equal." at bounding box center [145, 113] width 102 height 9
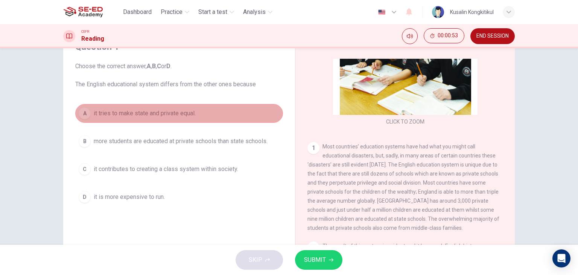
click at [172, 115] on span "it tries to make state and private equal." at bounding box center [145, 113] width 102 height 9
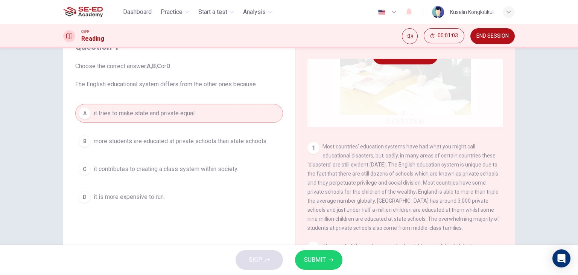
click at [149, 154] on div "A it tries to make state and private equal. B more students are educated at pri…" at bounding box center [179, 155] width 208 height 102
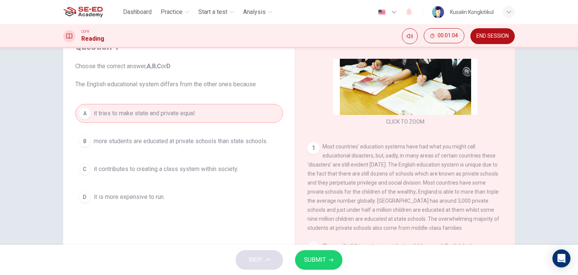
click at [502, 34] on span "END SESSION" at bounding box center [493, 36] width 32 height 6
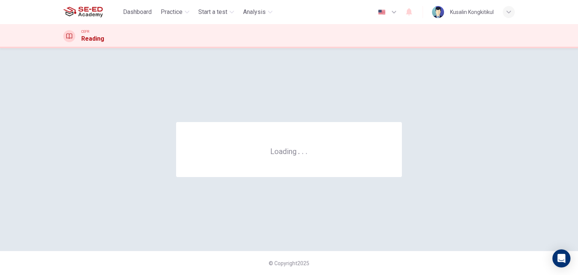
scroll to position [0, 0]
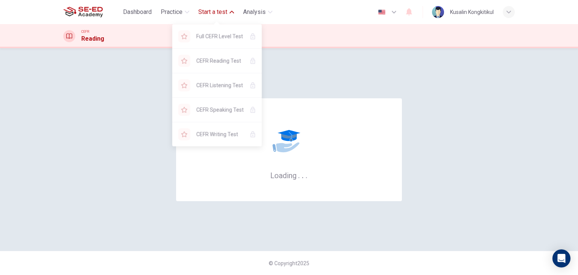
click at [214, 12] on span "Start a test" at bounding box center [212, 12] width 29 height 9
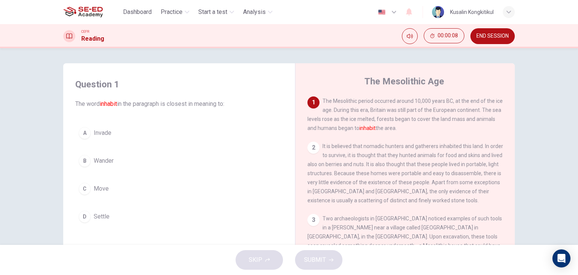
drag, startPoint x: 374, startPoint y: 128, endPoint x: 471, endPoint y: 116, distance: 98.3
click at [471, 117] on span "The Mesolithic period occurred around 10,000 years BC, at the end of the ice ag…" at bounding box center [405, 114] width 195 height 33
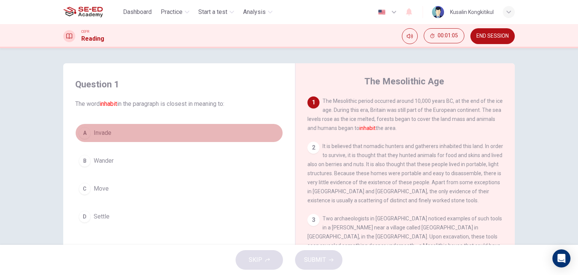
click at [94, 134] on span "Invade" at bounding box center [103, 132] width 18 height 9
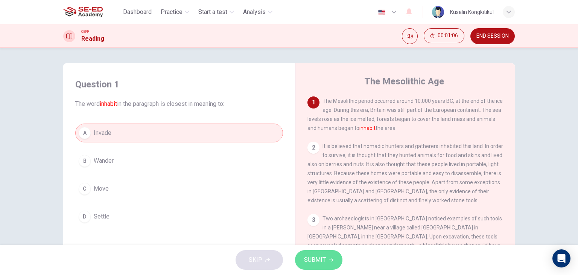
click at [328, 259] on button "SUBMIT" at bounding box center [318, 260] width 47 height 20
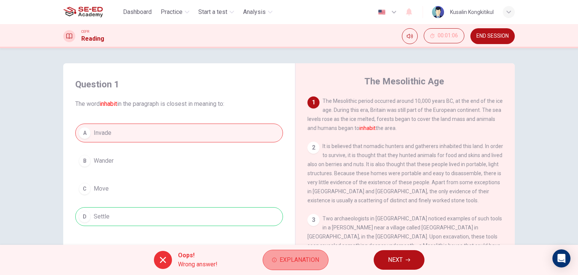
click at [307, 263] on span "Explanation" at bounding box center [300, 260] width 40 height 11
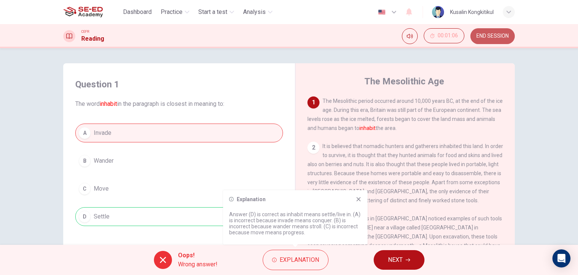
drag, startPoint x: 497, startPoint y: 43, endPoint x: 345, endPoint y: 47, distance: 152.2
click at [497, 43] on button "END SESSION" at bounding box center [493, 36] width 44 height 16
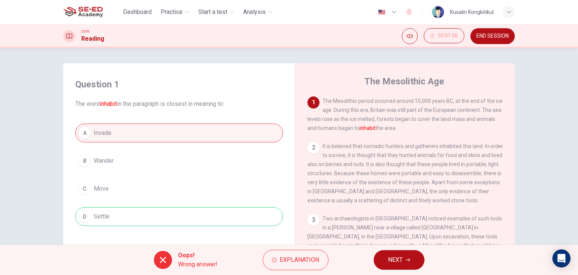
click at [488, 39] on button "END SESSION" at bounding box center [493, 36] width 44 height 16
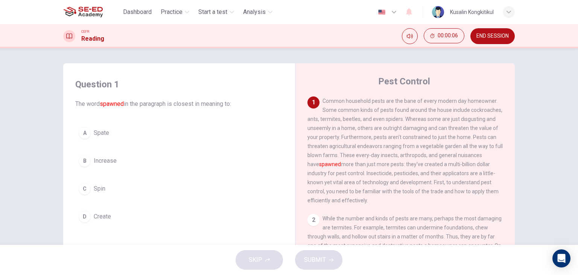
click at [103, 163] on span "Increase" at bounding box center [105, 160] width 23 height 9
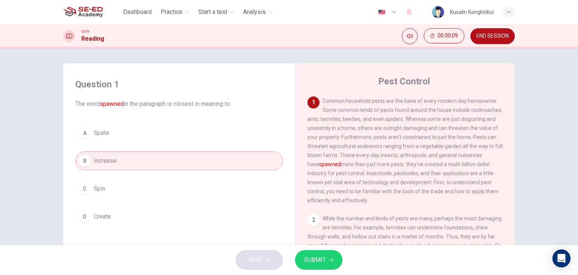
click at [423, 168] on span "Common household pests are the bane of every modern day homeowner. Some common …" at bounding box center [405, 150] width 195 height 105
click at [136, 216] on button "D Create" at bounding box center [179, 216] width 208 height 19
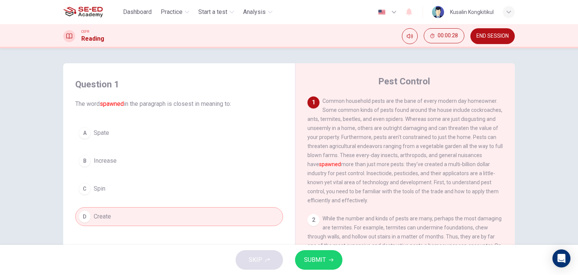
click at [328, 264] on button "SUBMIT" at bounding box center [318, 260] width 47 height 20
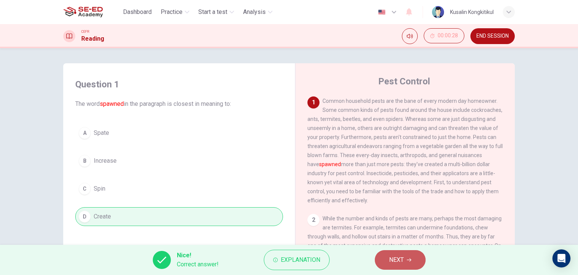
click at [403, 259] on span "NEXT" at bounding box center [396, 260] width 15 height 11
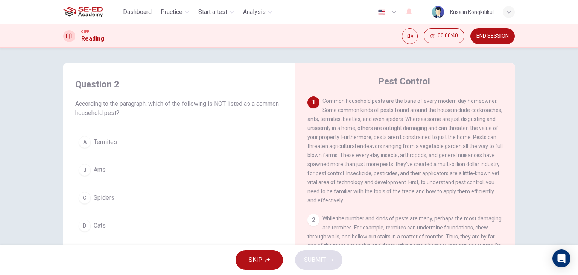
click at [96, 227] on span "Cats" at bounding box center [100, 225] width 12 height 9
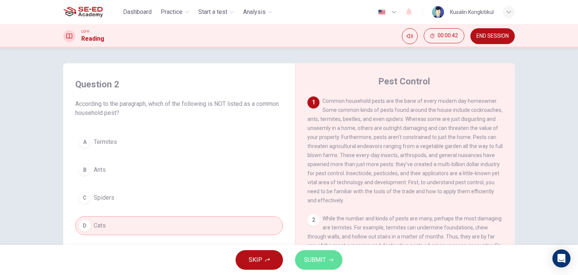
click at [333, 260] on button "SUBMIT" at bounding box center [318, 260] width 47 height 20
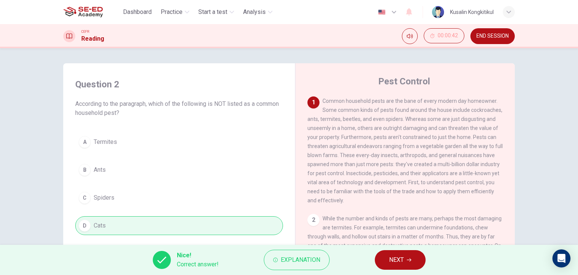
click at [390, 261] on span "NEXT" at bounding box center [396, 260] width 15 height 11
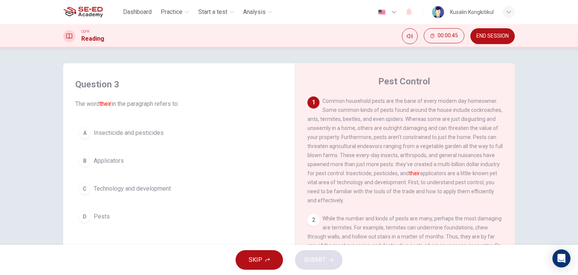
drag, startPoint x: 447, startPoint y: 171, endPoint x: 497, endPoint y: 169, distance: 49.7
click at [497, 169] on div "1 Common household pests are the bane of every modern day homeowner. Some commo…" at bounding box center [406, 150] width 196 height 108
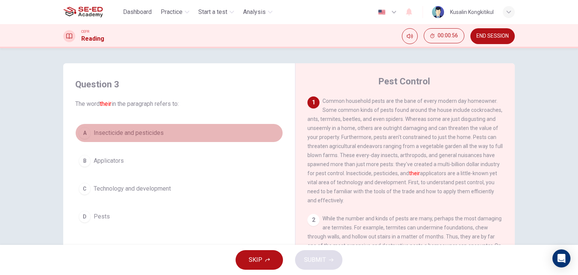
click at [130, 133] on span "Insecticide and pesticides" at bounding box center [129, 132] width 70 height 9
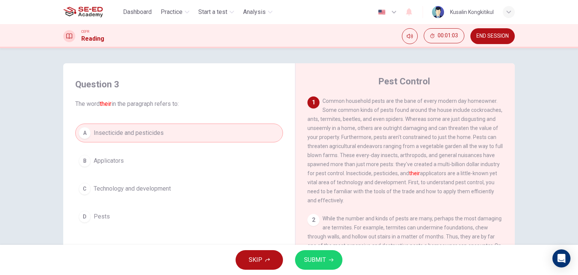
click at [325, 261] on span "SUBMIT" at bounding box center [315, 260] width 22 height 11
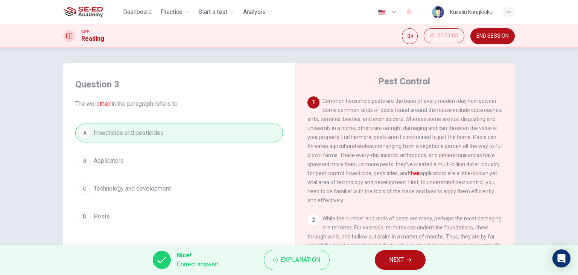
drag, startPoint x: 401, startPoint y: 255, endPoint x: 408, endPoint y: 272, distance: 19.1
click at [403, 260] on span "NEXT" at bounding box center [396, 260] width 15 height 11
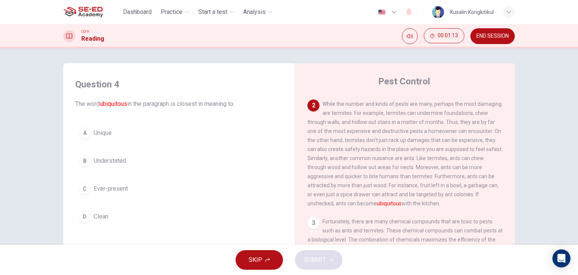
scroll to position [113, 0]
click at [114, 188] on span "Ever-present" at bounding box center [111, 188] width 34 height 9
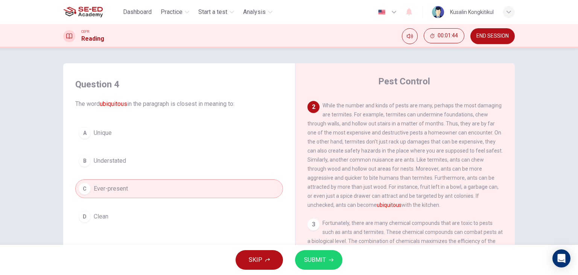
click at [318, 256] on span "SUBMIT" at bounding box center [315, 260] width 22 height 11
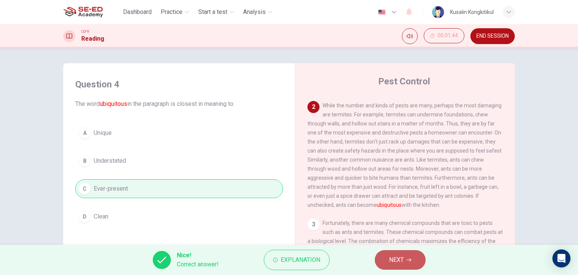
click at [399, 265] on button "NEXT" at bounding box center [400, 260] width 51 height 20
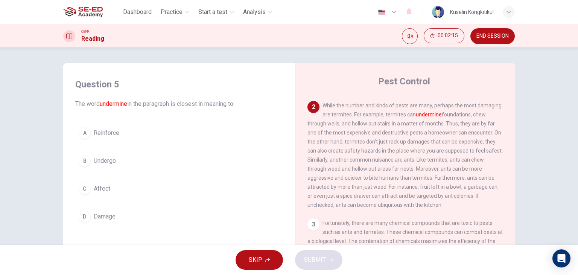
click at [104, 216] on span "Damage" at bounding box center [105, 216] width 22 height 9
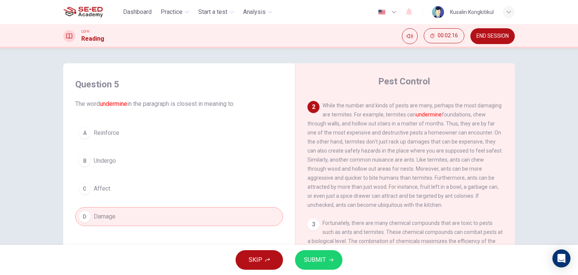
click at [329, 263] on button "SUBMIT" at bounding box center [318, 260] width 47 height 20
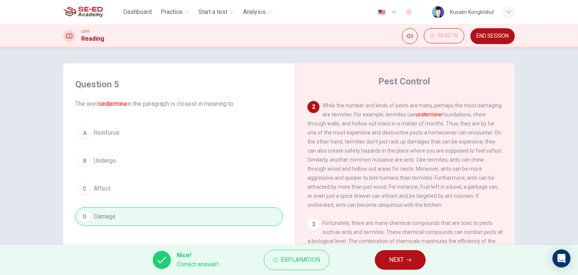
click at [400, 258] on span "NEXT" at bounding box center [396, 260] width 15 height 11
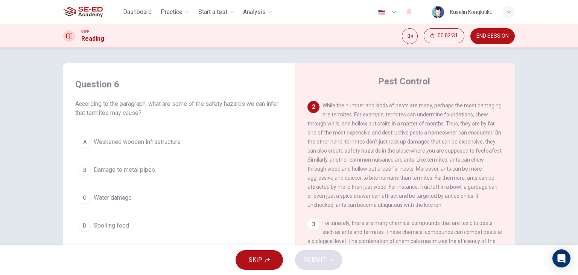
click at [168, 150] on button "A Weakened wooden infrastructure" at bounding box center [179, 142] width 208 height 19
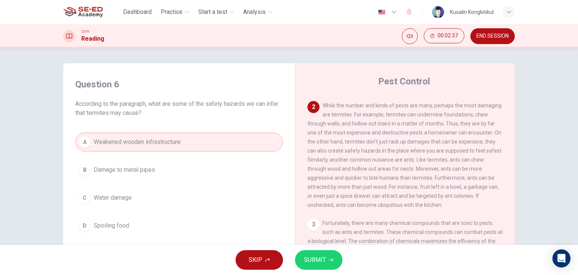
click at [144, 171] on span "Damage to metal pipes" at bounding box center [124, 169] width 61 height 9
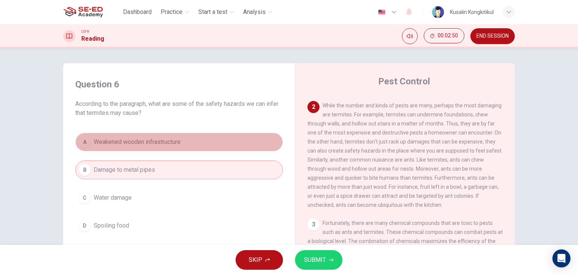
click at [142, 146] on button "A Weakened wooden infrastructure" at bounding box center [179, 142] width 208 height 19
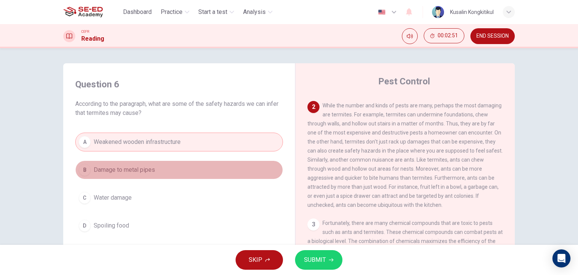
click at [140, 163] on button "B Damage to metal pipes" at bounding box center [179, 169] width 208 height 19
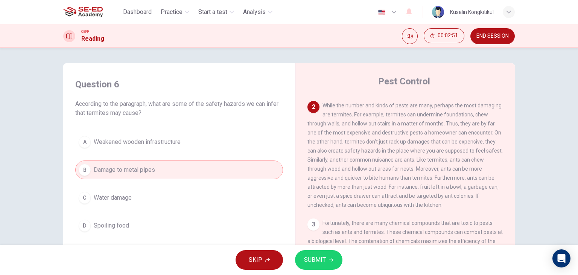
click at [146, 139] on span "Weakened wooden infrastructure" at bounding box center [137, 141] width 87 height 9
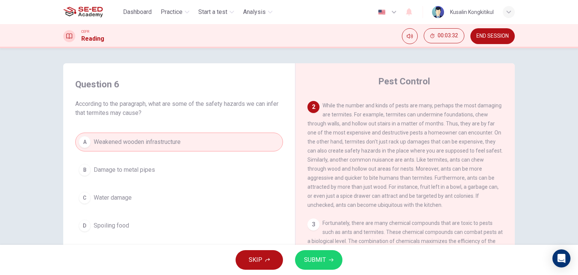
drag, startPoint x: 473, startPoint y: 114, endPoint x: 485, endPoint y: 113, distance: 11.4
click at [485, 113] on div "2 While the number and kinds of pests are many, perhaps the most damaging are t…" at bounding box center [406, 155] width 196 height 108
drag, startPoint x: 343, startPoint y: 130, endPoint x: 462, endPoint y: 134, distance: 119.1
click at [462, 134] on span "While the number and kinds of pests are many, perhaps the most damaging are ter…" at bounding box center [405, 154] width 195 height 105
click at [325, 265] on button "SUBMIT" at bounding box center [318, 260] width 47 height 20
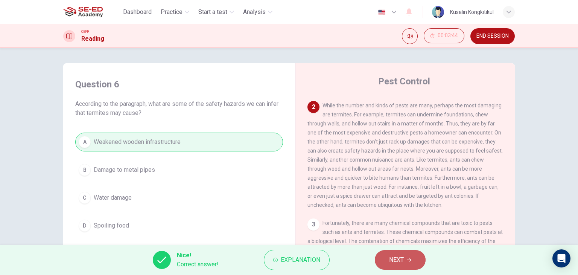
click at [397, 262] on span "NEXT" at bounding box center [396, 260] width 15 height 11
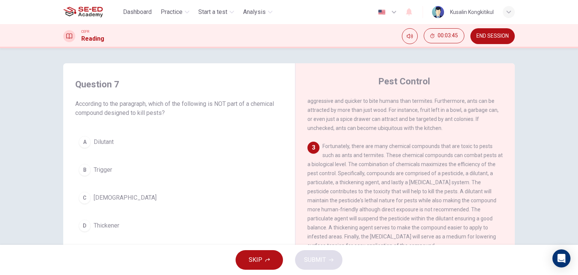
scroll to position [226, 0]
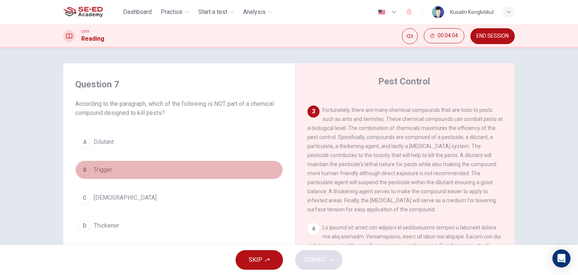
click at [107, 169] on span "Trigger" at bounding box center [103, 169] width 18 height 9
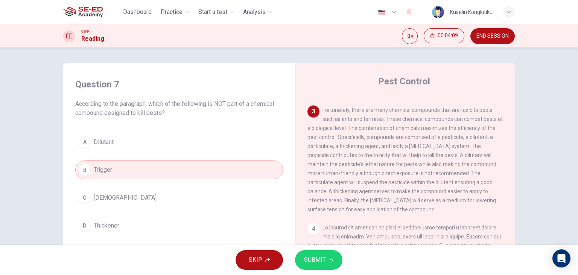
click at [308, 264] on span "SUBMIT" at bounding box center [315, 260] width 22 height 11
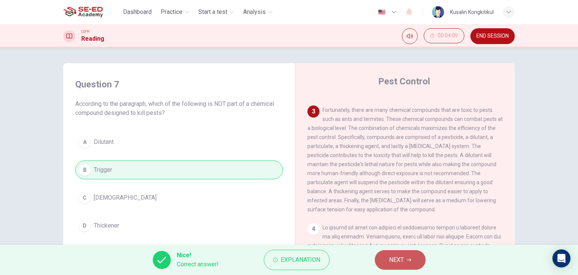
click at [409, 263] on button "NEXT" at bounding box center [400, 260] width 51 height 20
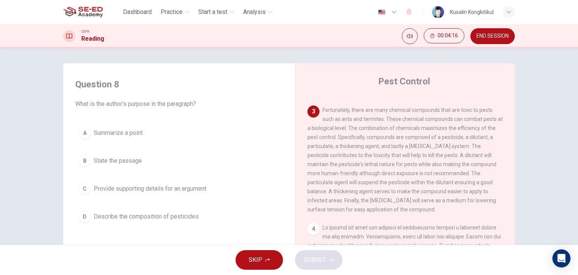
click at [127, 218] on span "Describe the composition of pesticides" at bounding box center [146, 216] width 105 height 9
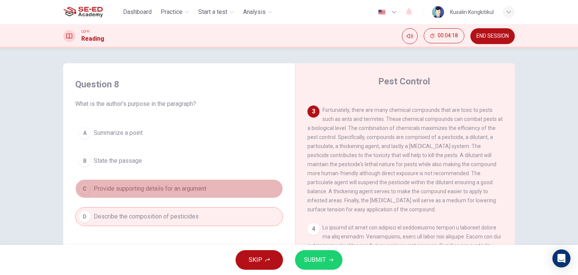
click at [149, 189] on span "Provide supporting details for an argument" at bounding box center [150, 188] width 113 height 9
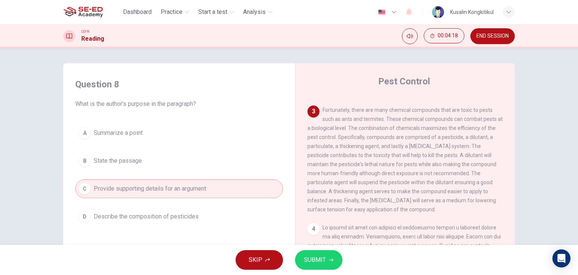
click at [143, 152] on button "B State the passage" at bounding box center [179, 160] width 208 height 19
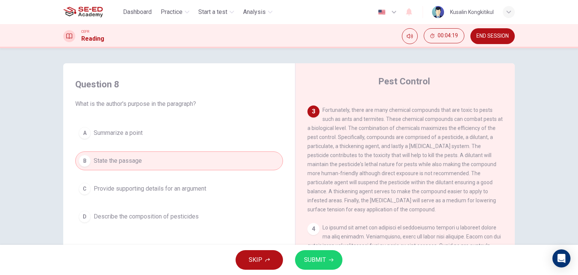
click at [143, 135] on button "A Summarize a point" at bounding box center [179, 133] width 208 height 19
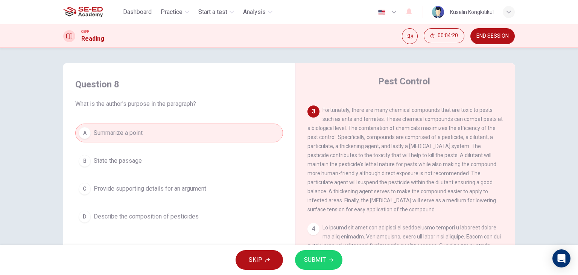
click at [141, 156] on button "B State the passage" at bounding box center [179, 160] width 208 height 19
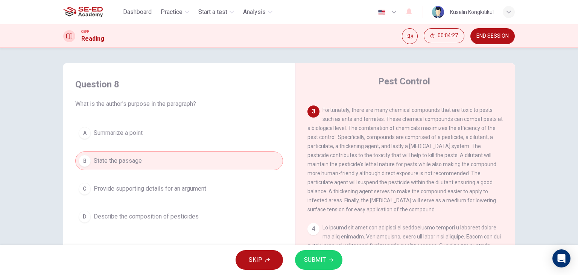
click at [187, 226] on div "Question 8 What is the author's purpose in the paragraph? A Summarize a point B…" at bounding box center [179, 152] width 220 height 163
click at [214, 214] on button "D Describe the composition of pesticides" at bounding box center [179, 216] width 208 height 19
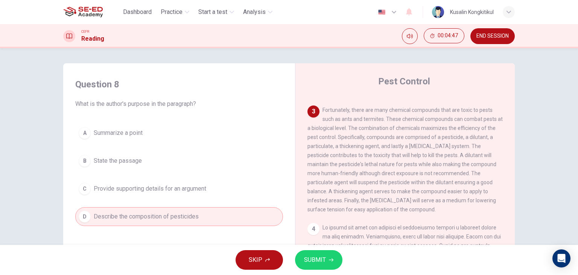
click at [205, 189] on span "Provide supporting details for an argument" at bounding box center [150, 188] width 113 height 9
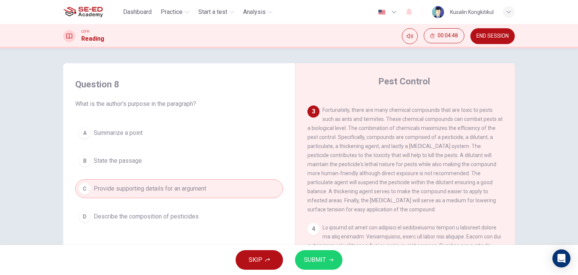
click at [194, 212] on span "Describe the composition of pesticides" at bounding box center [146, 216] width 105 height 9
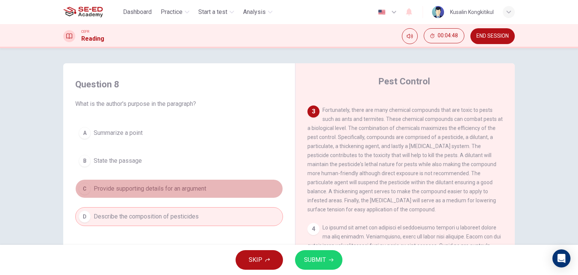
click at [189, 188] on span "Provide supporting details for an argument" at bounding box center [150, 188] width 113 height 9
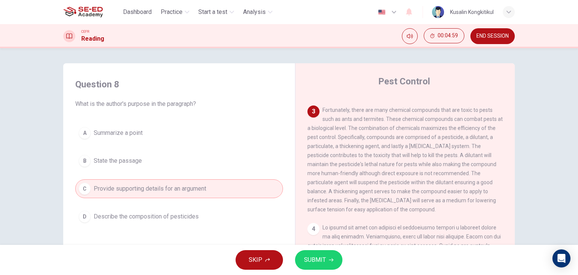
click at [161, 157] on button "B State the passage" at bounding box center [179, 160] width 208 height 19
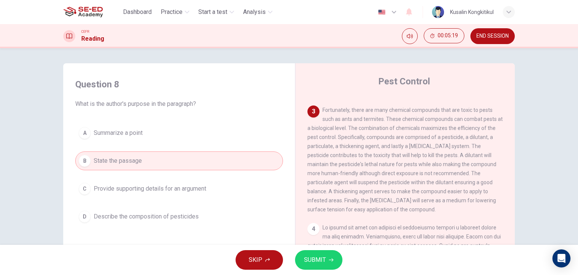
click at [334, 263] on button "SUBMIT" at bounding box center [318, 260] width 47 height 20
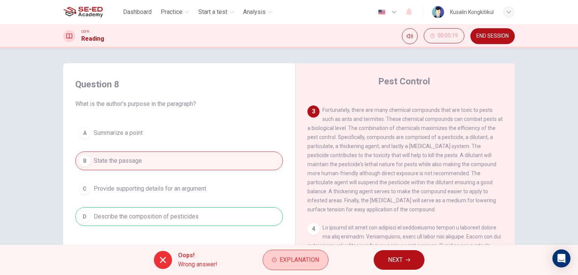
click at [310, 261] on span "Explanation" at bounding box center [300, 260] width 40 height 11
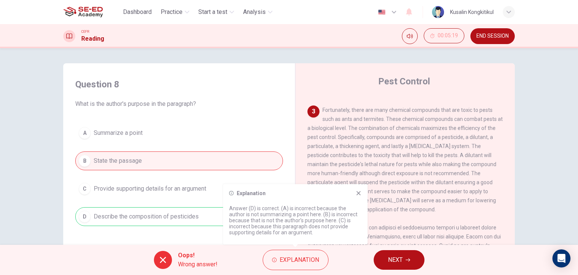
click at [400, 261] on span "NEXT" at bounding box center [395, 260] width 15 height 11
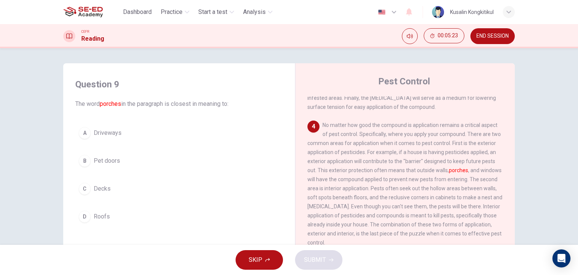
scroll to position [339, 0]
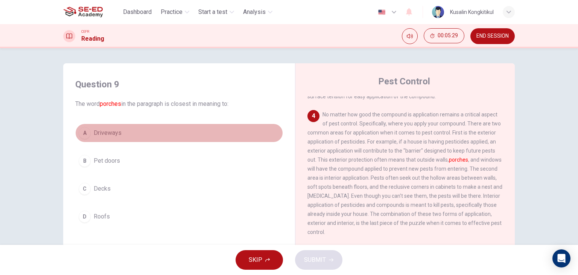
click at [117, 137] on span "Driveways" at bounding box center [108, 132] width 28 height 9
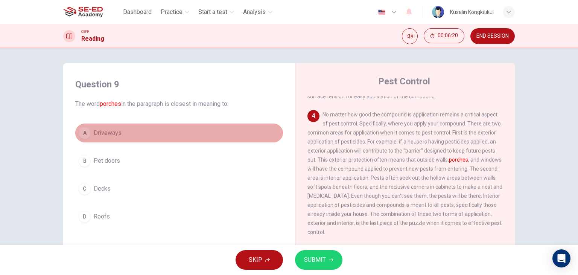
click at [140, 131] on button "A Driveways" at bounding box center [179, 133] width 208 height 19
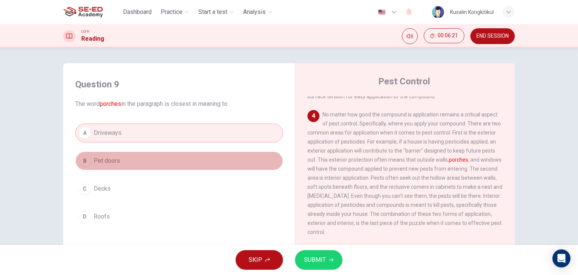
click at [139, 153] on button "B Pet doors" at bounding box center [179, 160] width 208 height 19
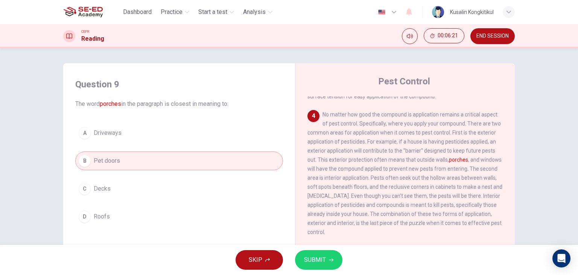
click at [131, 186] on button "C Decks" at bounding box center [179, 188] width 208 height 19
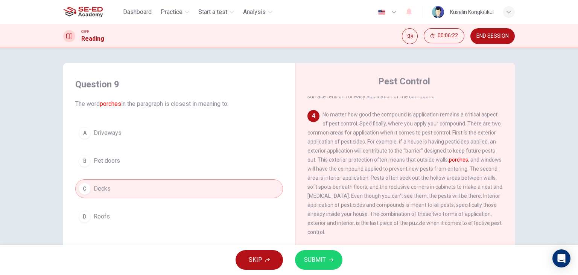
click at [124, 212] on button "D Roofs" at bounding box center [179, 216] width 208 height 19
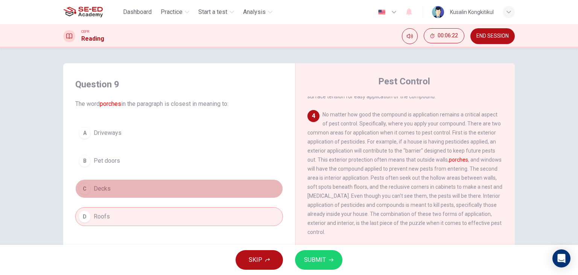
click at [120, 194] on button "C Decks" at bounding box center [179, 188] width 208 height 19
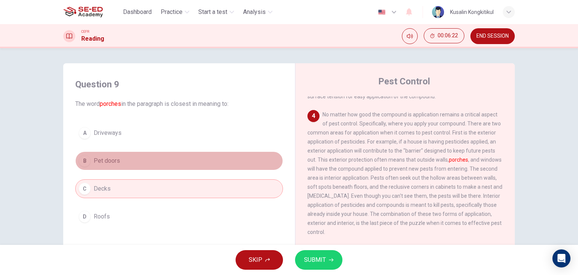
click at [128, 163] on button "B Pet doors" at bounding box center [179, 160] width 208 height 19
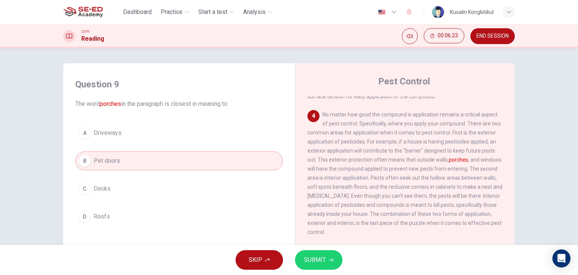
click at [134, 135] on button "A Driveways" at bounding box center [179, 133] width 208 height 19
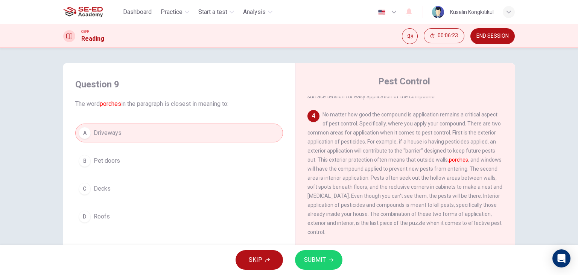
click at [135, 157] on button "B Pet doors" at bounding box center [179, 160] width 208 height 19
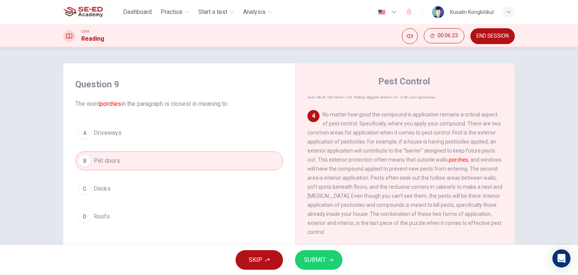
click at [131, 178] on div "A Driveways B Pet doors C Decks D Roofs" at bounding box center [179, 175] width 208 height 102
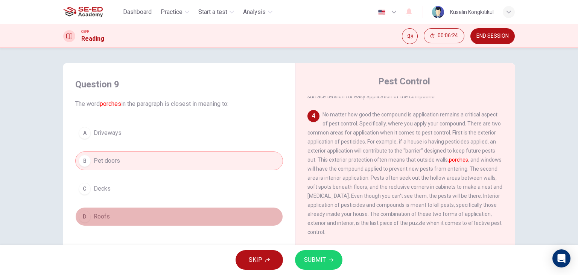
click at [109, 207] on button "D Roofs" at bounding box center [179, 216] width 208 height 19
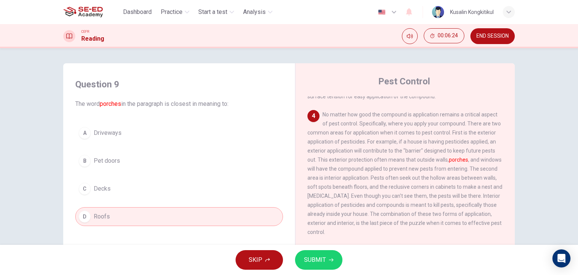
click at [107, 190] on span "Decks" at bounding box center [102, 188] width 17 height 9
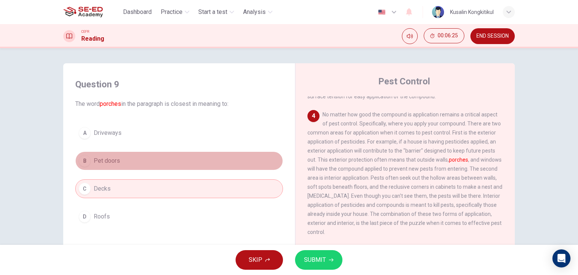
click at [116, 168] on button "B Pet doors" at bounding box center [179, 160] width 208 height 19
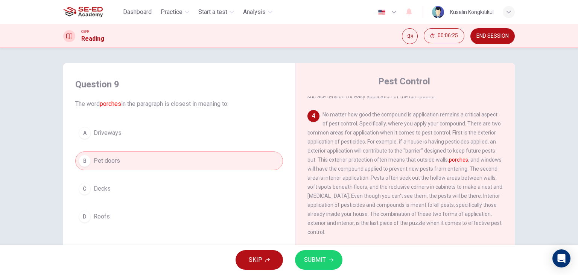
click at [131, 134] on button "A Driveways" at bounding box center [179, 133] width 208 height 19
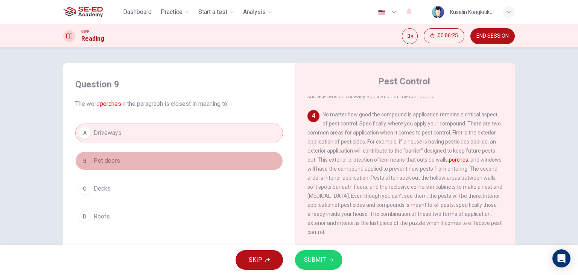
click at [127, 164] on button "B Pet doors" at bounding box center [179, 160] width 208 height 19
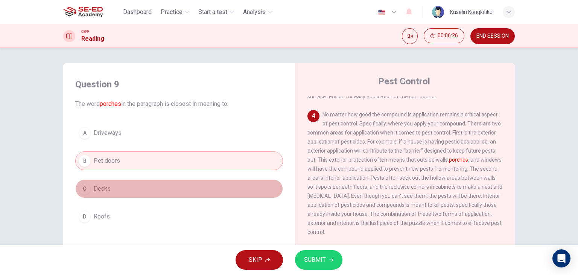
drag, startPoint x: 124, startPoint y: 182, endPoint x: 114, endPoint y: 212, distance: 30.7
click at [124, 183] on button "C Decks" at bounding box center [179, 188] width 208 height 19
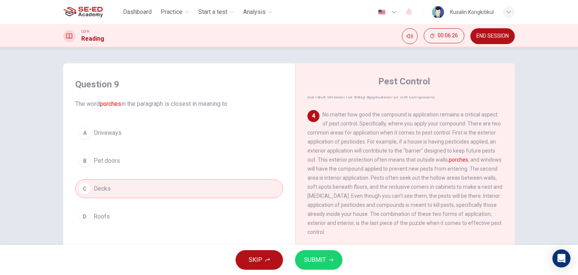
click at [114, 220] on button "D Roofs" at bounding box center [179, 216] width 208 height 19
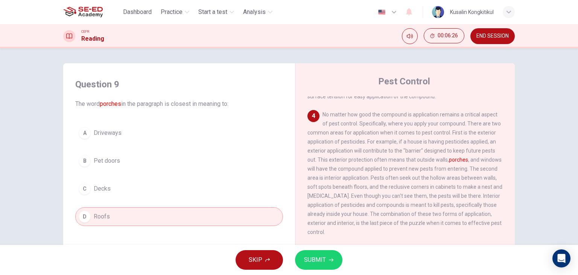
click at [114, 194] on button "C Decks" at bounding box center [179, 188] width 208 height 19
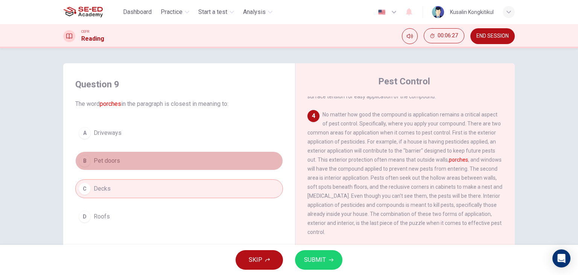
click at [131, 159] on button "B Pet doors" at bounding box center [179, 160] width 208 height 19
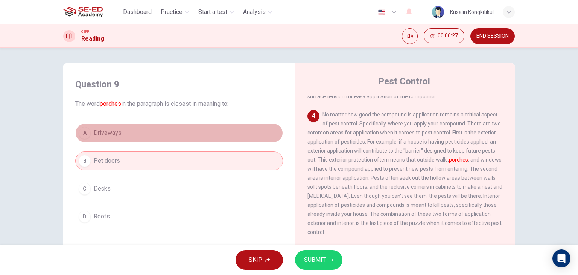
click at [137, 134] on button "A Driveways" at bounding box center [179, 133] width 208 height 19
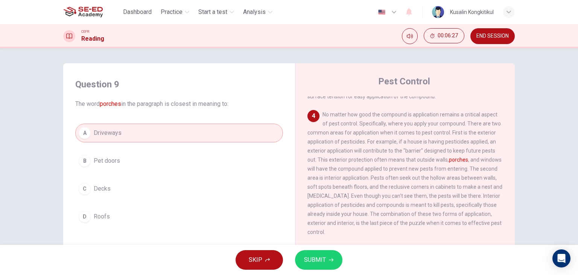
click at [134, 168] on button "B Pet doors" at bounding box center [179, 160] width 208 height 19
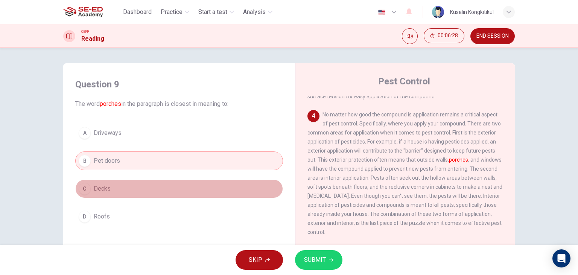
click at [133, 186] on button "C Decks" at bounding box center [179, 188] width 208 height 19
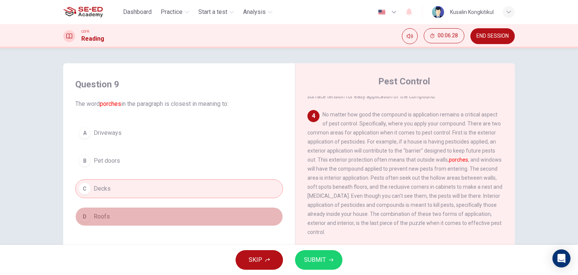
click at [130, 210] on button "D Roofs" at bounding box center [179, 216] width 208 height 19
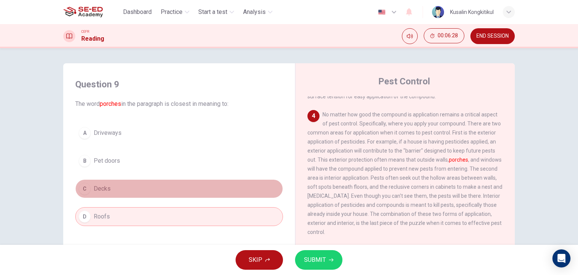
click at [132, 188] on button "C Decks" at bounding box center [179, 188] width 208 height 19
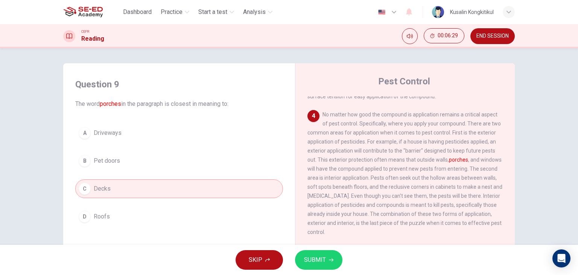
drag, startPoint x: 140, startPoint y: 158, endPoint x: 144, endPoint y: 133, distance: 25.1
click at [140, 154] on button "B Pet doors" at bounding box center [179, 160] width 208 height 19
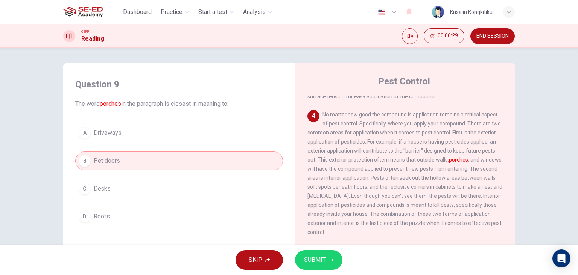
drag, startPoint x: 144, startPoint y: 133, endPoint x: 144, endPoint y: 146, distance: 13.6
click at [144, 136] on button "A Driveways" at bounding box center [179, 133] width 208 height 19
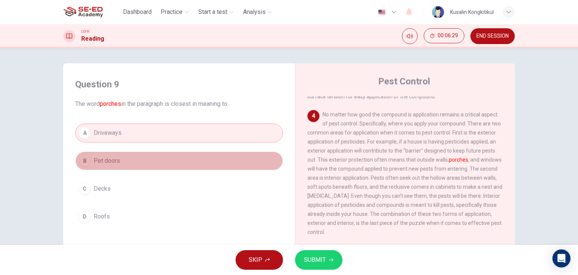
drag, startPoint x: 142, startPoint y: 165, endPoint x: 137, endPoint y: 185, distance: 20.4
click at [141, 172] on div "A Driveways B Pet doors C Decks D Roofs" at bounding box center [179, 175] width 208 height 102
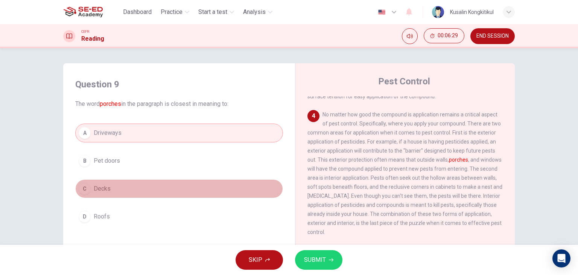
drag, startPoint x: 137, startPoint y: 185, endPoint x: 133, endPoint y: 204, distance: 19.0
click at [135, 198] on div "A Driveways B Pet doors C Decks D Roofs" at bounding box center [179, 175] width 208 height 102
click at [133, 207] on div "A Driveways B Pet doors C Decks D Roofs" at bounding box center [179, 175] width 208 height 102
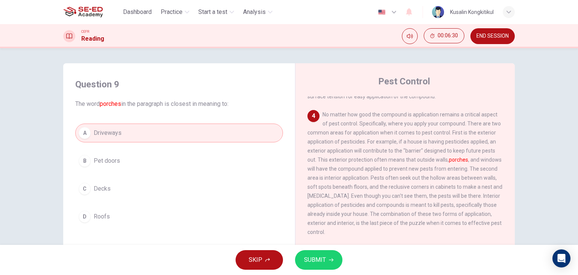
drag, startPoint x: 133, startPoint y: 210, endPoint x: 133, endPoint y: 179, distance: 30.9
click at [131, 194] on div "A Driveways B Pet doors C Decks D Roofs" at bounding box center [179, 175] width 208 height 102
drag, startPoint x: 136, startPoint y: 162, endPoint x: 140, endPoint y: 141, distance: 21.5
click at [137, 156] on div "A Driveways B Pet doors C Decks D Roofs" at bounding box center [179, 175] width 208 height 102
click at [140, 141] on button "A Driveways" at bounding box center [179, 133] width 208 height 19
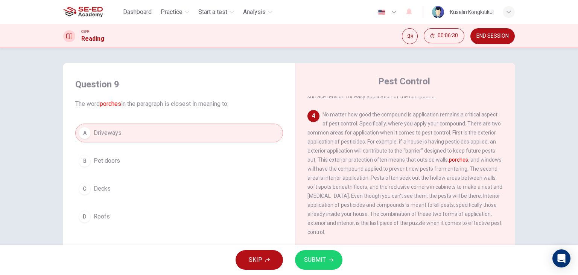
drag, startPoint x: 155, startPoint y: 190, endPoint x: 522, endPoint y: 61, distance: 388.4
click at [430, 208] on div "Question 9 The word porches in the paragraph is closest in meaning to: A Drivew…" at bounding box center [289, 194] width 452 height 262
drag, startPoint x: 511, startPoint y: 41, endPoint x: 315, endPoint y: 47, distance: 196.3
click at [511, 41] on button "END SESSION" at bounding box center [493, 36] width 44 height 16
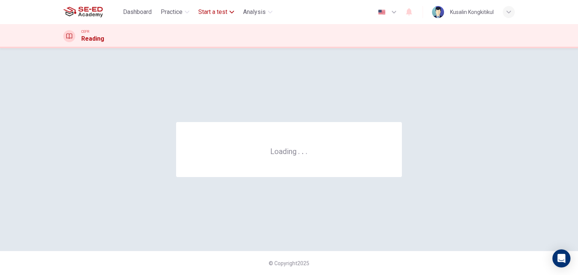
click at [210, 11] on span "Start a test" at bounding box center [212, 12] width 29 height 9
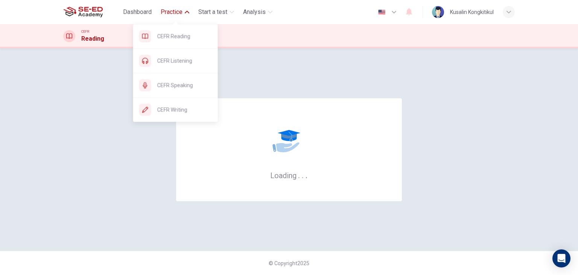
click at [165, 11] on span "Practice" at bounding box center [172, 12] width 22 height 9
click at [184, 37] on span "CEFR Reading" at bounding box center [184, 36] width 55 height 9
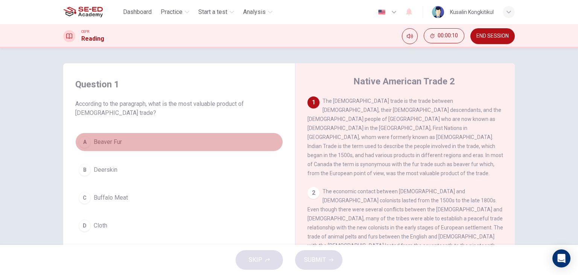
click at [107, 146] on span "Beaver Fur" at bounding box center [108, 141] width 28 height 9
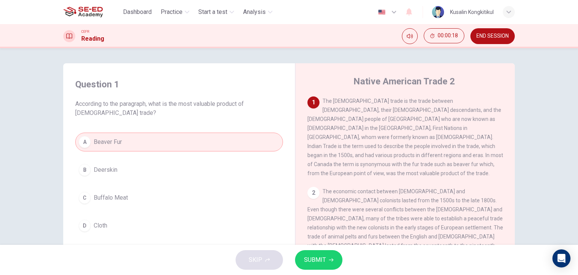
click at [330, 258] on icon "button" at bounding box center [331, 260] width 5 height 5
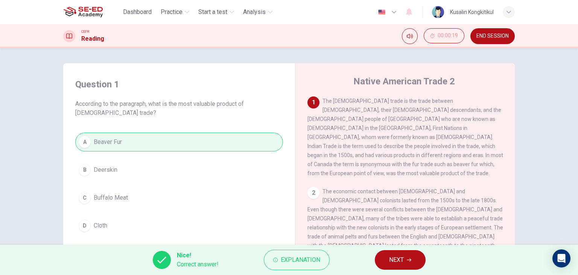
click at [401, 264] on span "NEXT" at bounding box center [396, 260] width 15 height 11
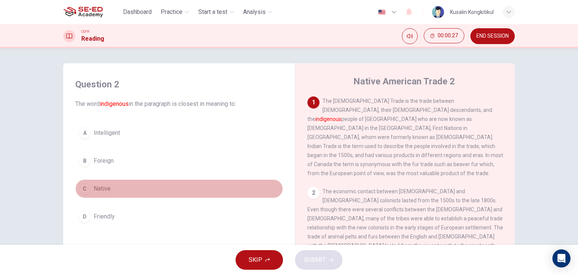
click at [104, 192] on span "Native" at bounding box center [102, 188] width 17 height 9
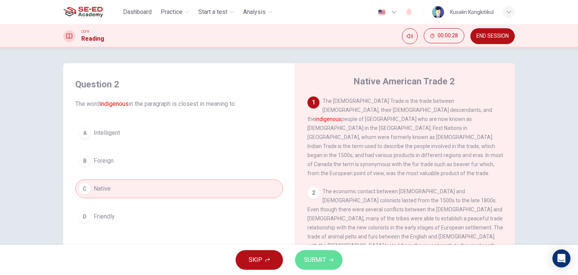
click at [319, 259] on span "SUBMIT" at bounding box center [315, 260] width 22 height 11
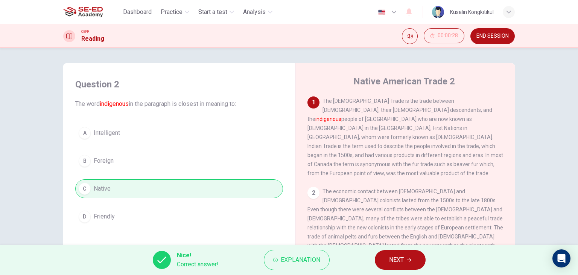
click at [381, 255] on button "NEXT" at bounding box center [400, 260] width 51 height 20
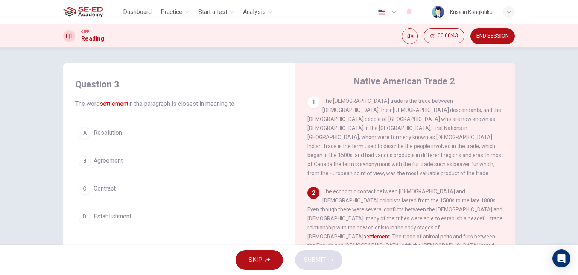
click at [167, 163] on button "B Agreement" at bounding box center [179, 160] width 208 height 19
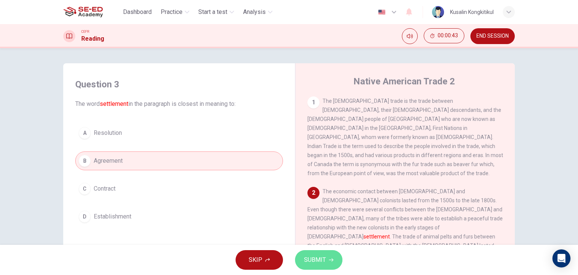
click at [334, 254] on button "SUBMIT" at bounding box center [318, 260] width 47 height 20
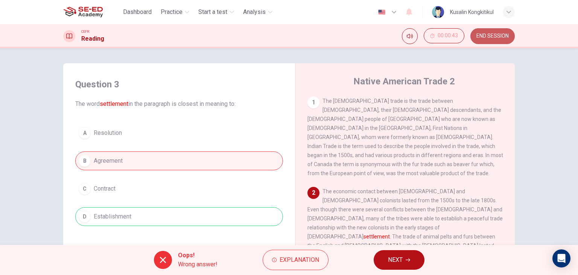
click at [492, 36] on span "END SESSION" at bounding box center [493, 36] width 32 height 6
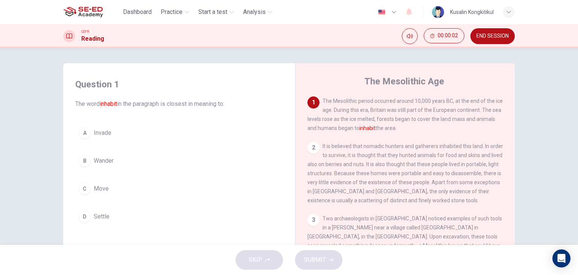
click at [105, 165] on span "Wander" at bounding box center [104, 160] width 20 height 9
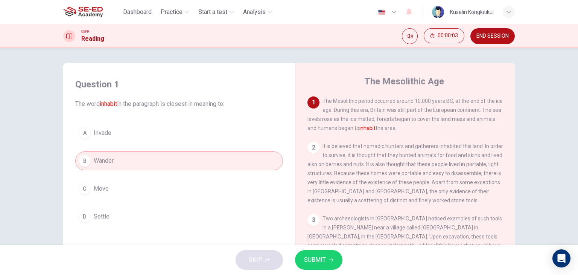
click at [125, 143] on div "A Invade B Wander C [PERSON_NAME] Settle" at bounding box center [179, 175] width 208 height 102
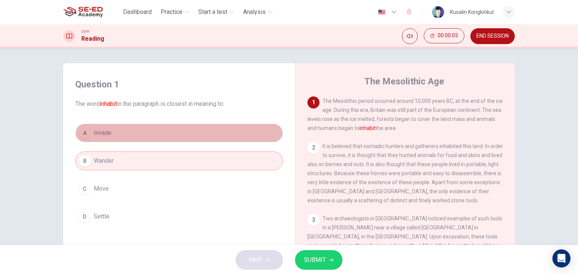
drag, startPoint x: 127, startPoint y: 135, endPoint x: 179, endPoint y: 159, distance: 57.1
click at [128, 134] on button "A Invade" at bounding box center [179, 133] width 208 height 19
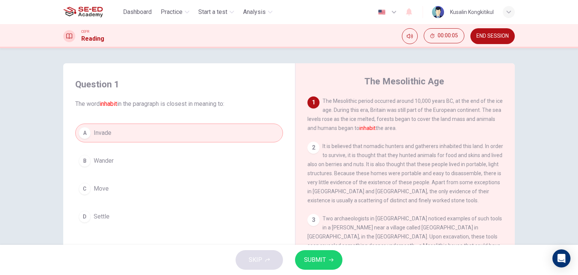
drag, startPoint x: 194, startPoint y: 213, endPoint x: 205, endPoint y: 213, distance: 10.5
click at [195, 213] on button "D Settle" at bounding box center [179, 216] width 208 height 19
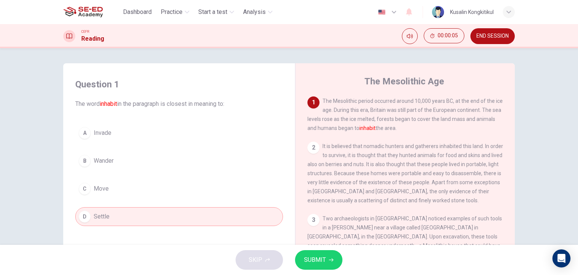
click at [330, 259] on icon "button" at bounding box center [331, 260] width 5 height 5
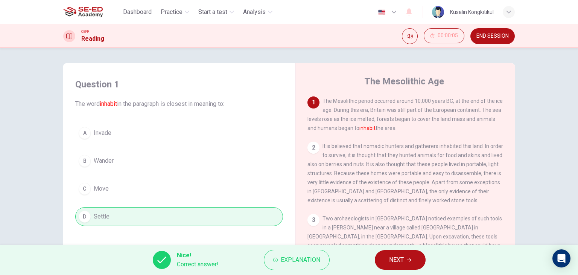
click at [408, 256] on button "NEXT" at bounding box center [400, 260] width 51 height 20
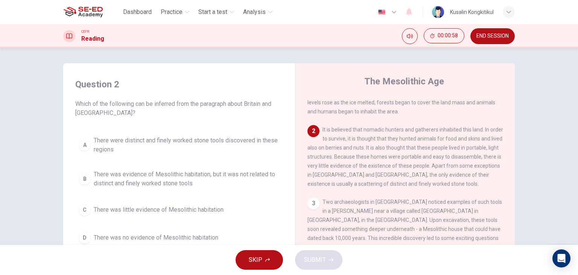
scroll to position [38, 0]
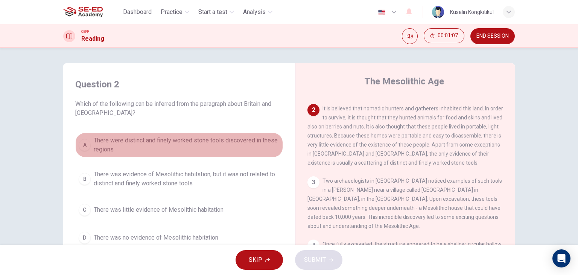
click at [152, 144] on span "There were distinct and finely worked stone tools discovered in these regions" at bounding box center [187, 145] width 186 height 18
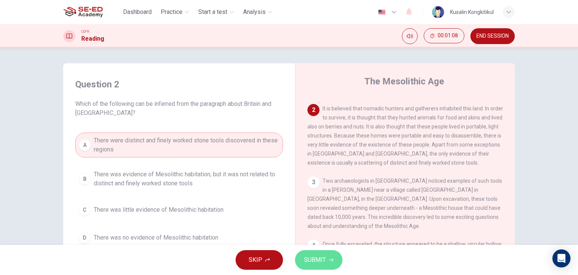
click at [312, 256] on span "SUBMIT" at bounding box center [315, 260] width 22 height 11
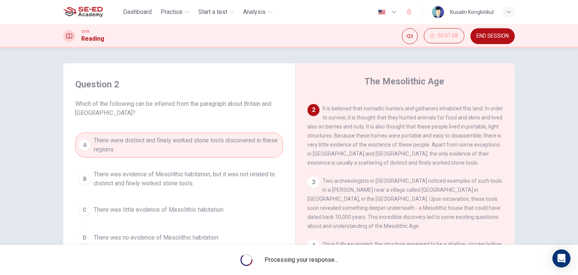
click at [494, 40] on button "END SESSION" at bounding box center [493, 36] width 44 height 16
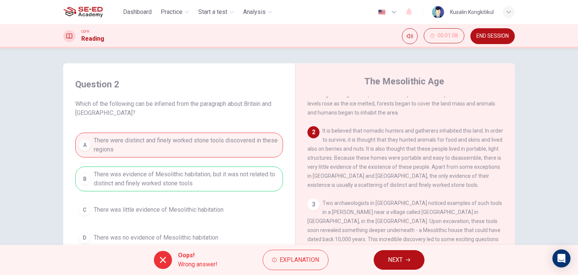
scroll to position [0, 0]
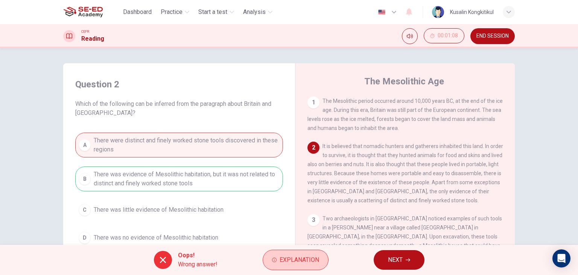
click at [291, 256] on span "Explanation" at bounding box center [300, 260] width 40 height 11
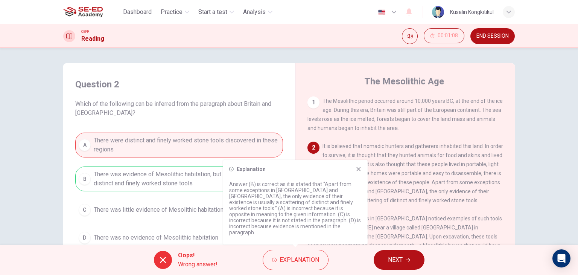
drag, startPoint x: 529, startPoint y: 101, endPoint x: 521, endPoint y: 93, distance: 10.4
click at [528, 96] on div "Question 2 Which of the following can be inferred from the paragraph about Brit…" at bounding box center [289, 146] width 578 height 197
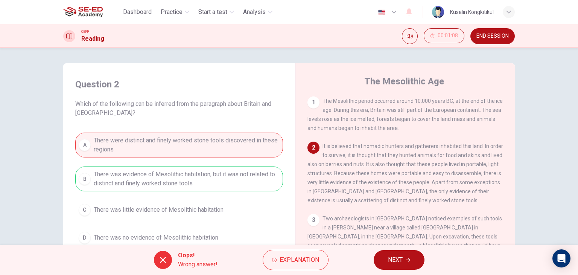
click at [489, 32] on button "END SESSION" at bounding box center [493, 36] width 44 height 16
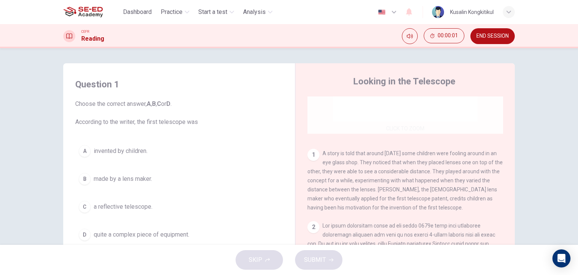
scroll to position [113, 0]
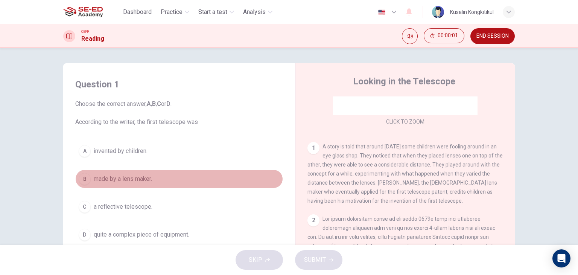
drag, startPoint x: 122, startPoint y: 180, endPoint x: 312, endPoint y: 246, distance: 200.5
click at [123, 180] on span "made by a lens maker." at bounding box center [123, 178] width 58 height 9
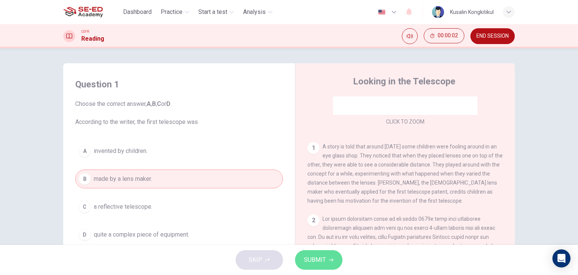
click at [316, 264] on span "SUBMIT" at bounding box center [315, 260] width 22 height 11
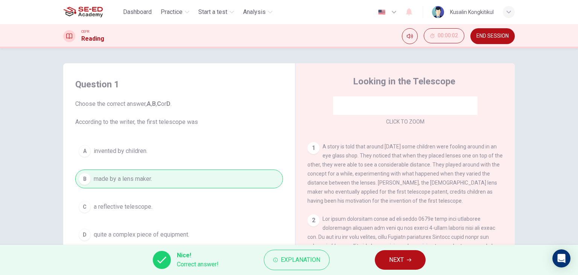
click at [393, 261] on span "NEXT" at bounding box center [396, 260] width 15 height 11
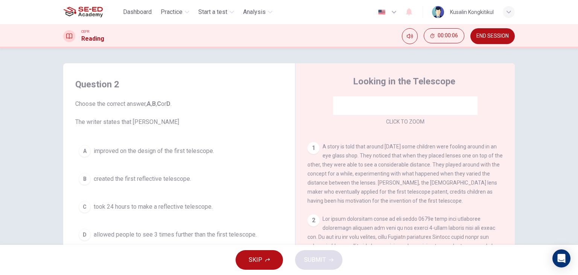
drag, startPoint x: 199, startPoint y: 153, endPoint x: 284, endPoint y: 170, distance: 87.1
click at [203, 154] on span "improved on the design of the first telescope." at bounding box center [154, 150] width 120 height 9
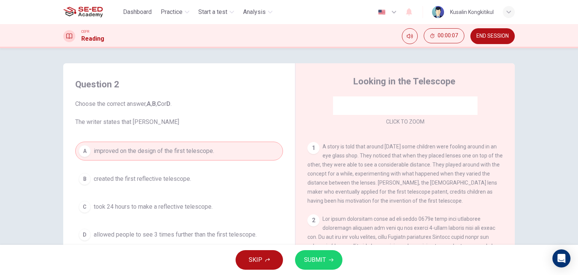
click at [314, 256] on span "SUBMIT" at bounding box center [315, 260] width 22 height 11
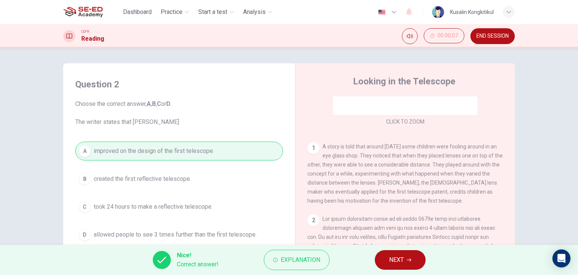
click at [413, 256] on button "NEXT" at bounding box center [400, 260] width 51 height 20
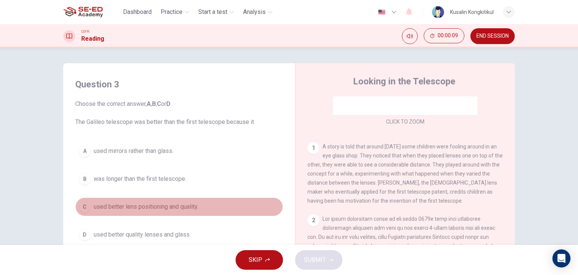
click at [164, 198] on button "C used better lens positioning and quality." at bounding box center [179, 206] width 208 height 19
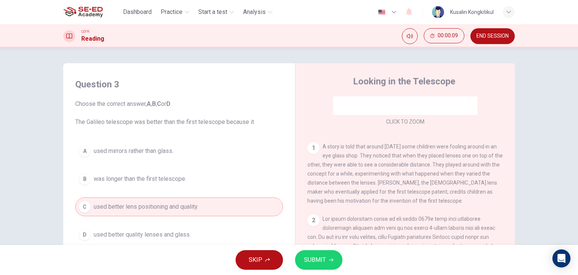
click at [332, 257] on button "SUBMIT" at bounding box center [318, 260] width 47 height 20
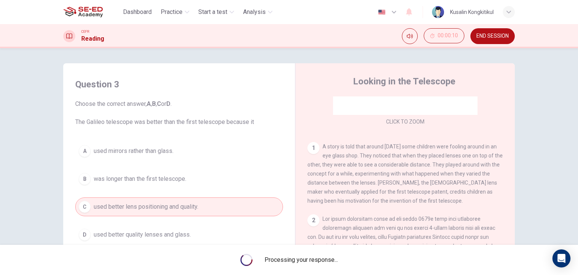
click at [332, 257] on span "Processing your response..." at bounding box center [301, 259] width 73 height 9
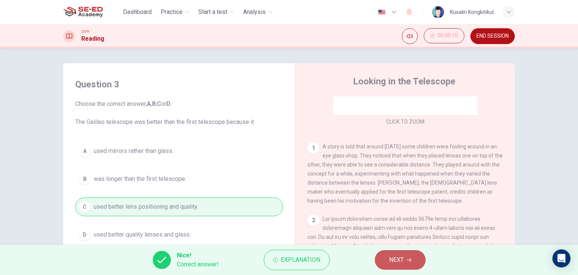
click at [381, 264] on button "NEXT" at bounding box center [400, 260] width 51 height 20
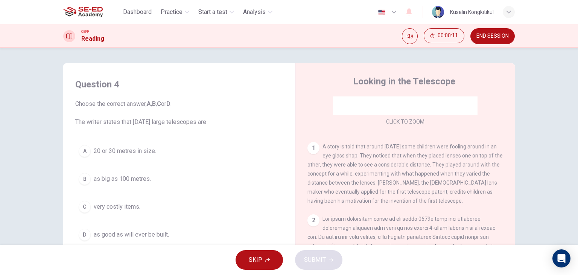
click at [135, 207] on span "very costly items." at bounding box center [117, 206] width 47 height 9
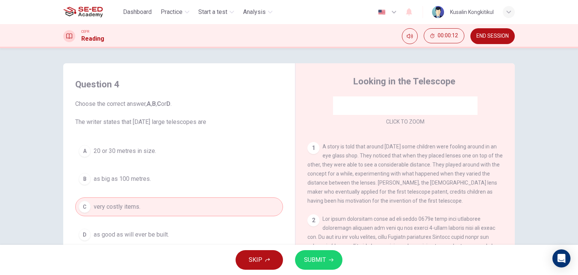
click at [337, 261] on button "SUBMIT" at bounding box center [318, 260] width 47 height 20
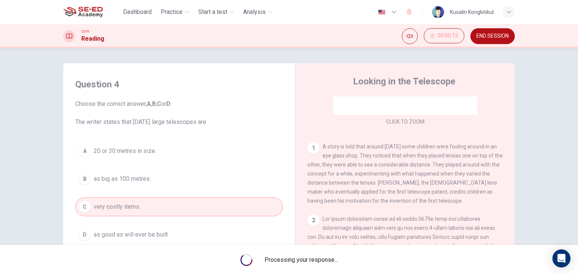
click at [337, 261] on span "Processing your response..." at bounding box center [301, 259] width 73 height 9
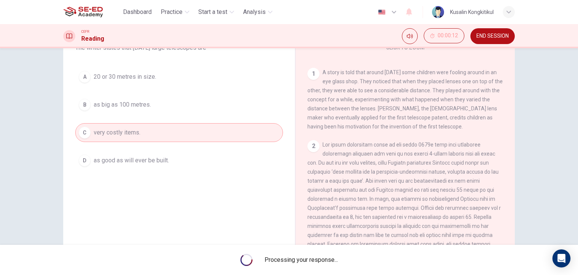
scroll to position [75, 0]
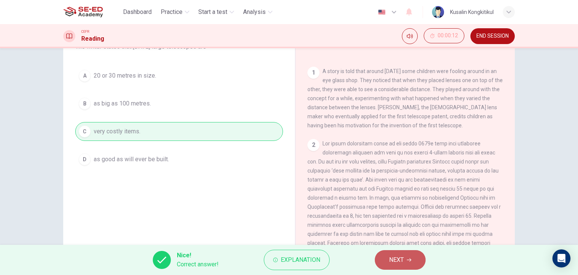
click at [393, 267] on button "NEXT" at bounding box center [400, 260] width 51 height 20
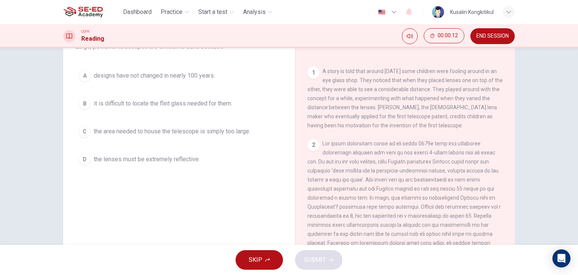
click at [223, 160] on button "D the lenses must be extremely reflective." at bounding box center [179, 159] width 208 height 19
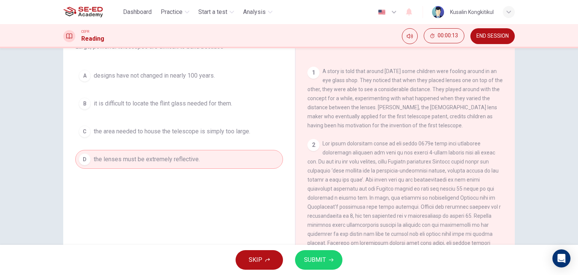
click at [321, 254] on button "SUBMIT" at bounding box center [318, 260] width 47 height 20
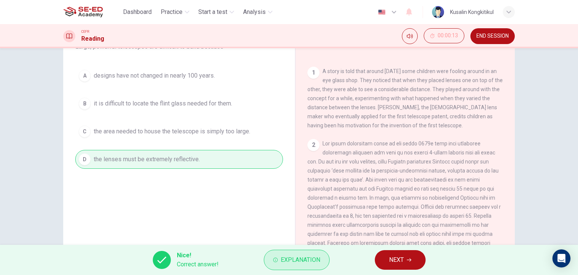
click at [300, 258] on span "Explanation" at bounding box center [301, 260] width 40 height 11
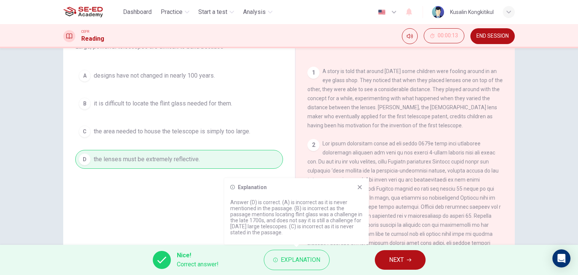
click at [383, 263] on button "NEXT" at bounding box center [400, 260] width 51 height 20
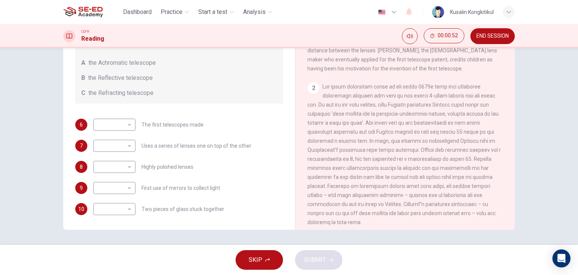
scroll to position [151, 0]
click at [98, 128] on body "This site uses cookies, as explained in our Privacy Policy . If you agree to th…" at bounding box center [289, 137] width 578 height 275
type input "C"
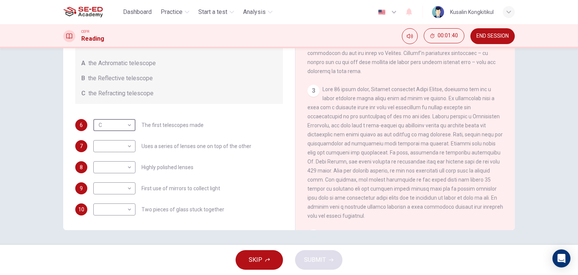
scroll to position [95, 0]
drag, startPoint x: 387, startPoint y: 118, endPoint x: 419, endPoint y: 107, distance: 34.1
click at [419, 107] on div "3" at bounding box center [406, 152] width 196 height 136
click at [425, 114] on span at bounding box center [406, 152] width 196 height 133
click at [120, 193] on body "This site uses cookies, as explained in our Privacy Policy . If you agree to th…" at bounding box center [289, 137] width 578 height 275
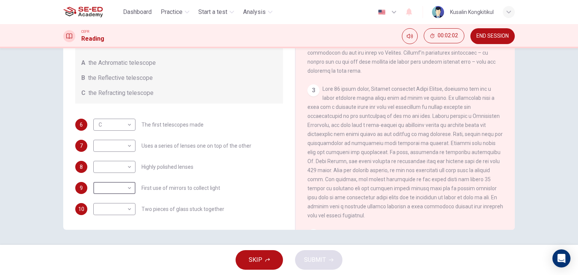
type input "B"
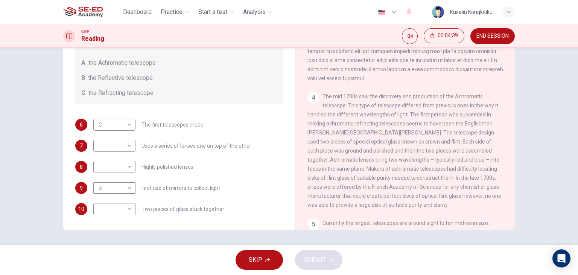
scroll to position [432, 0]
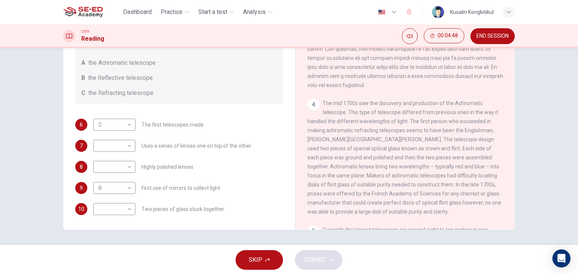
drag, startPoint x: 442, startPoint y: 99, endPoint x: 459, endPoint y: 106, distance: 18.2
click at [459, 106] on div "CLICK TO ZOOM Click to Zoom 1 A story is told that around [DATE] some children …" at bounding box center [411, 115] width 206 height 229
click at [124, 165] on body "This site uses cookies, as explained in our Privacy Policy . If you agree to th…" at bounding box center [289, 137] width 578 height 275
click at [122, 275] on li "A" at bounding box center [289, 279] width 578 height 9
type input "A"
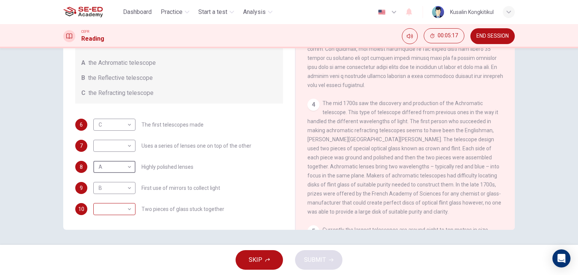
click at [117, 207] on body "This site uses cookies, as explained in our Privacy Policy . If you agree to th…" at bounding box center [289, 137] width 578 height 275
click at [112, 275] on li "A" at bounding box center [289, 279] width 578 height 9
type input "A"
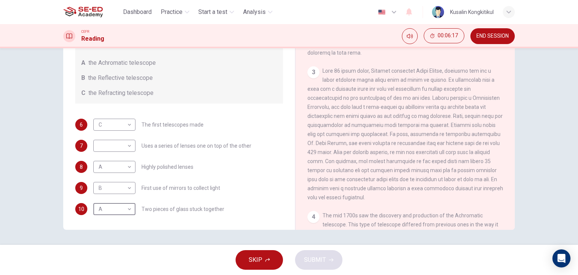
scroll to position [319, 0]
drag, startPoint x: 372, startPoint y: 132, endPoint x: 446, endPoint y: 123, distance: 74.4
click at [446, 123] on span at bounding box center [406, 135] width 196 height 133
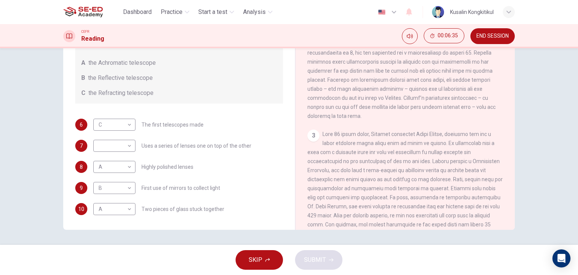
scroll to position [168, 0]
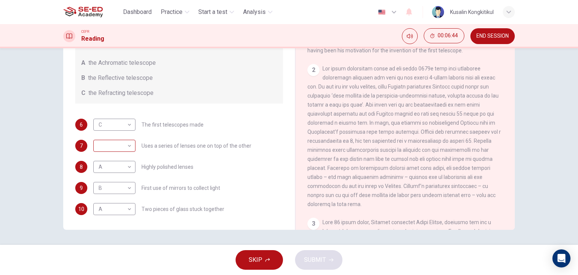
click at [126, 146] on body "This site uses cookies, as explained in our Privacy Policy . If you agree to th…" at bounding box center [289, 137] width 578 height 275
type input "C"
click at [333, 261] on button "SUBMIT" at bounding box center [318, 260] width 47 height 20
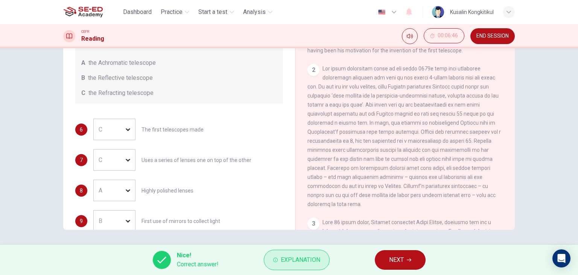
click at [313, 255] on span "Explanation" at bounding box center [301, 260] width 40 height 11
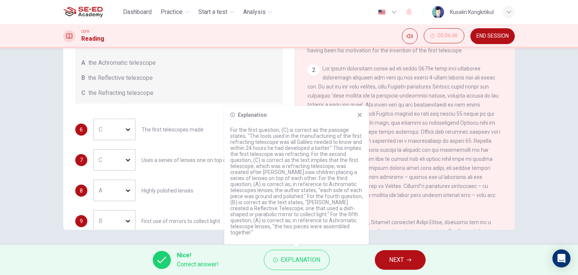
click at [402, 261] on span "NEXT" at bounding box center [396, 260] width 15 height 11
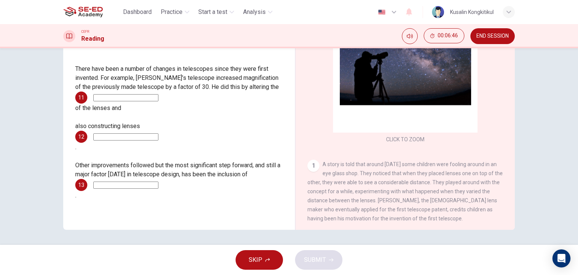
scroll to position [58, 0]
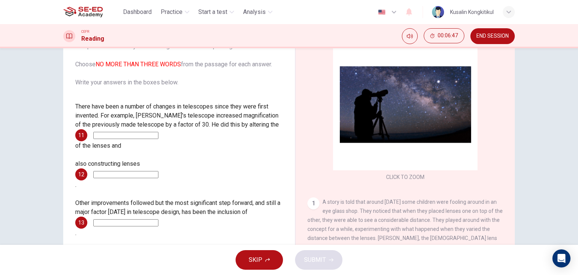
click at [159, 137] on input at bounding box center [125, 135] width 65 height 7
type input "g"
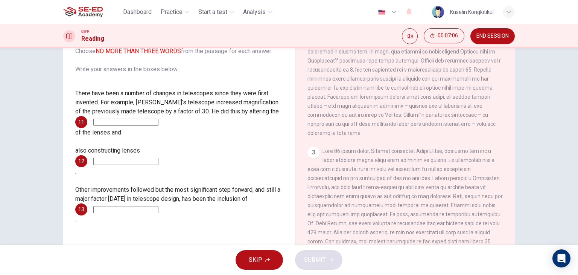
scroll to position [75, 0]
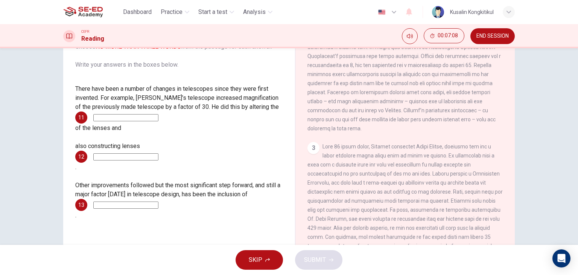
drag, startPoint x: 148, startPoint y: 91, endPoint x: 247, endPoint y: 81, distance: 99.9
click at [247, 81] on div "Questions 11 - 13 Complete the summary below using words from the passage. Choo…" at bounding box center [179, 111] width 220 height 232
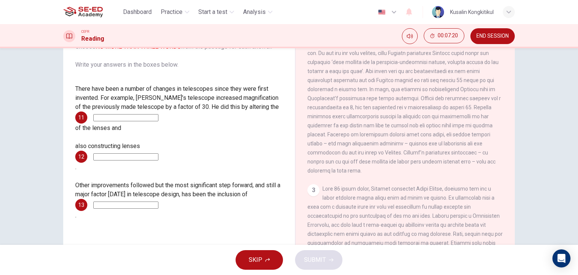
scroll to position [226, 0]
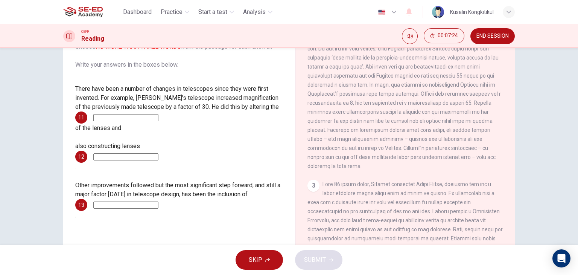
click at [159, 153] on input at bounding box center [125, 156] width 65 height 7
type input "quality"
click at [154, 116] on input at bounding box center [125, 117] width 65 height 7
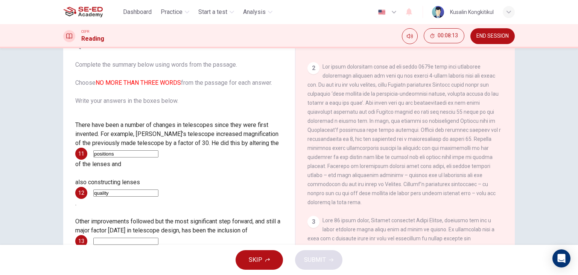
scroll to position [38, 0]
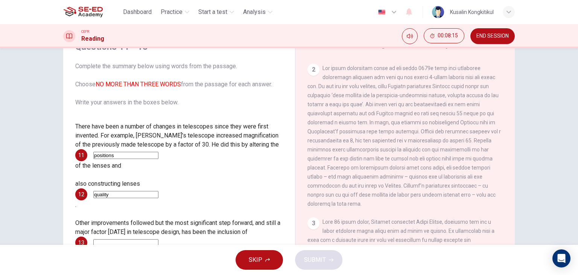
type input "positions"
drag, startPoint x: 121, startPoint y: 86, endPoint x: 219, endPoint y: 92, distance: 98.0
click at [160, 80] on span "Complete the summary below using words from the passage. Choose NO MORE THAN TH…" at bounding box center [179, 84] width 208 height 45
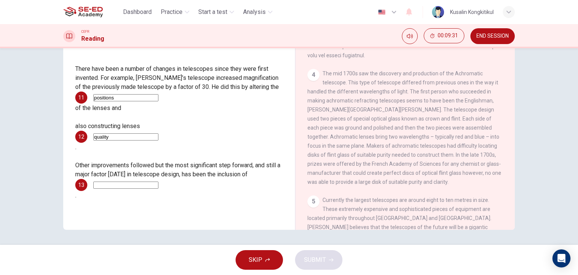
scroll to position [544, 0]
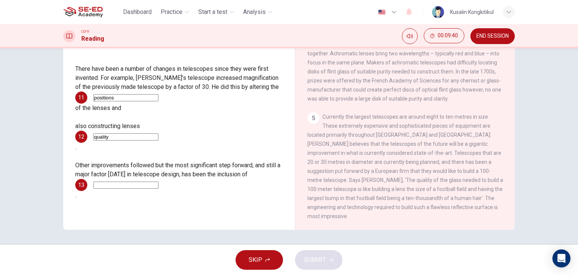
click at [100, 181] on input at bounding box center [125, 184] width 65 height 7
type input "h"
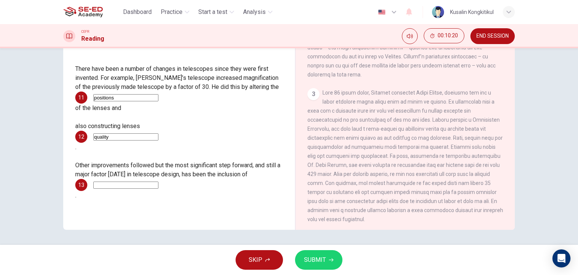
scroll to position [319, 0]
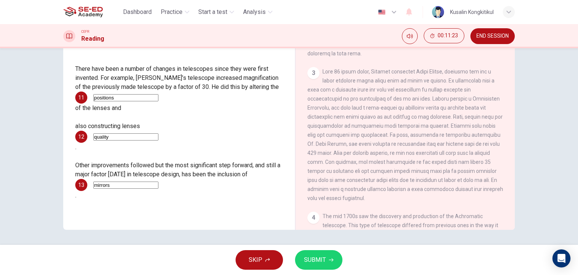
type input "mirrors"
click at [328, 259] on button "SUBMIT" at bounding box center [318, 260] width 47 height 20
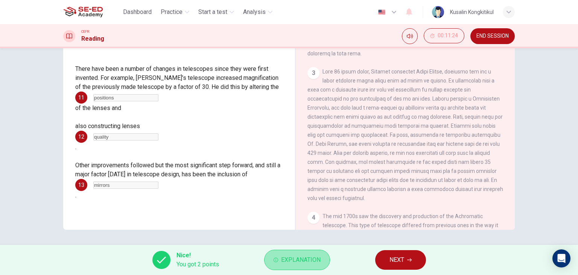
click at [296, 265] on button "Explanation" at bounding box center [297, 260] width 66 height 20
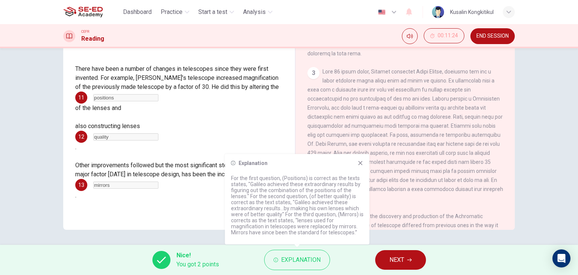
drag, startPoint x: 122, startPoint y: 121, endPoint x: 153, endPoint y: 120, distance: 30.5
click at [153, 122] on div "also constructing lenses 12 quality ." at bounding box center [179, 137] width 208 height 30
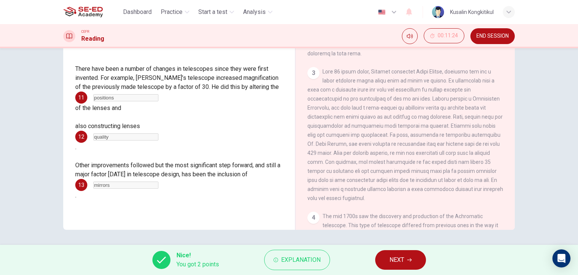
click at [399, 262] on span "NEXT" at bounding box center [397, 260] width 15 height 11
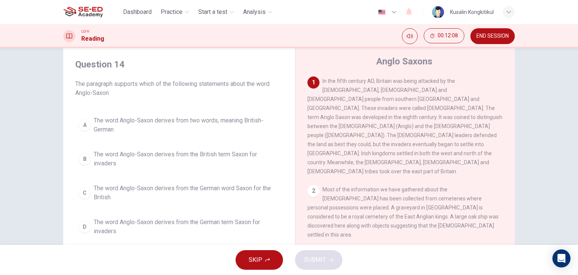
scroll to position [38, 0]
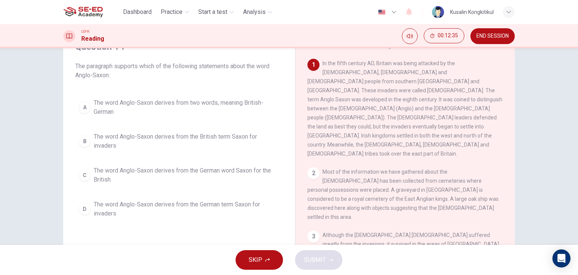
click at [189, 101] on span "The word Anglo-Saxon derives from two words, meaning British-German" at bounding box center [187, 107] width 186 height 18
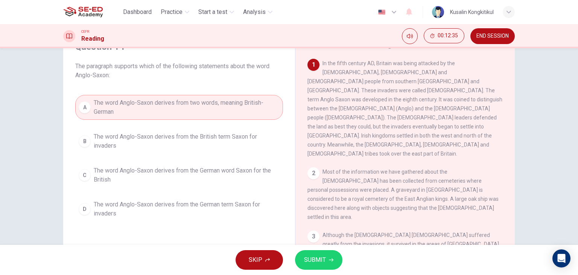
drag, startPoint x: 305, startPoint y: 247, endPoint x: 309, endPoint y: 258, distance: 11.7
click at [308, 252] on div "SKIP SUBMIT" at bounding box center [289, 260] width 578 height 30
click at [310, 259] on span "SUBMIT" at bounding box center [315, 260] width 22 height 11
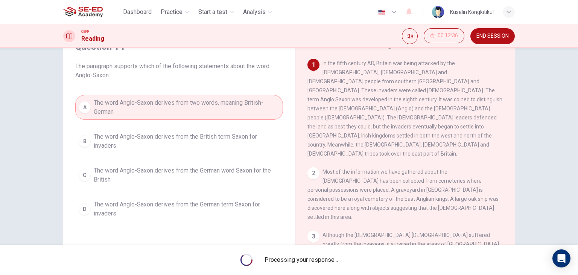
drag, startPoint x: 449, startPoint y: 92, endPoint x: 397, endPoint y: 91, distance: 52.7
click at [476, 92] on span "In the fifth century AD, Britain was being attacked by the [DEMOGRAPHIC_DATA], …" at bounding box center [405, 108] width 195 height 96
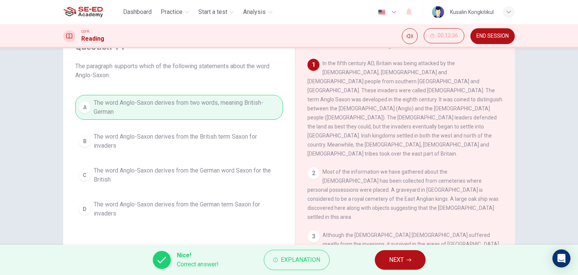
click at [414, 87] on div "1 In the fifth century AD, Britain was being attacked by the [DEMOGRAPHIC_DATA]…" at bounding box center [406, 108] width 196 height 99
click at [406, 256] on button "NEXT" at bounding box center [400, 260] width 51 height 20
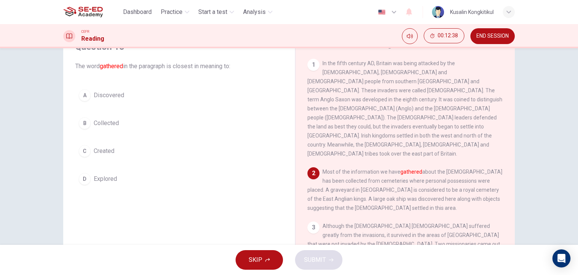
click at [99, 119] on span "Collected" at bounding box center [106, 123] width 25 height 9
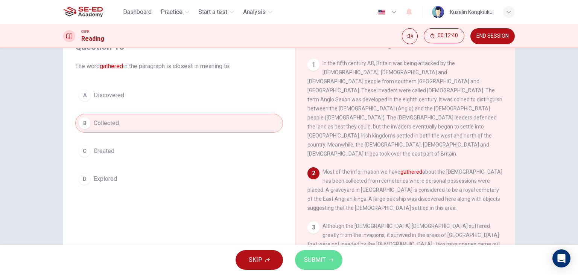
click at [323, 266] on button "SUBMIT" at bounding box center [318, 260] width 47 height 20
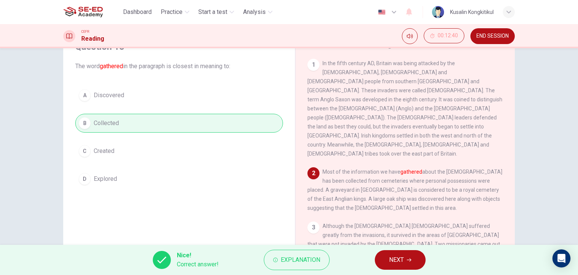
click at [388, 255] on button "NEXT" at bounding box center [400, 260] width 51 height 20
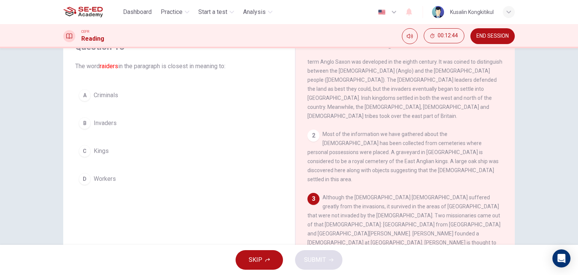
drag, startPoint x: 398, startPoint y: 193, endPoint x: 465, endPoint y: 192, distance: 67.8
click at [465, 194] on span "Although the [DEMOGRAPHIC_DATA] [DEMOGRAPHIC_DATA] suffered greatly from the in…" at bounding box center [405, 260] width 194 height 133
drag, startPoint x: 81, startPoint y: 110, endPoint x: 87, endPoint y: 111, distance: 6.1
click at [81, 110] on div "A Criminals B Invaders C Kings D Workers" at bounding box center [179, 137] width 208 height 102
click at [113, 132] on div "A Criminals B Invaders C Kings D Workers" at bounding box center [179, 137] width 208 height 102
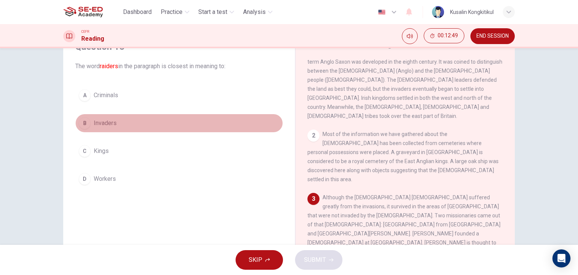
drag, startPoint x: 95, startPoint y: 121, endPoint x: 256, endPoint y: 181, distance: 171.9
click at [96, 122] on span "Invaders" at bounding box center [105, 123] width 23 height 9
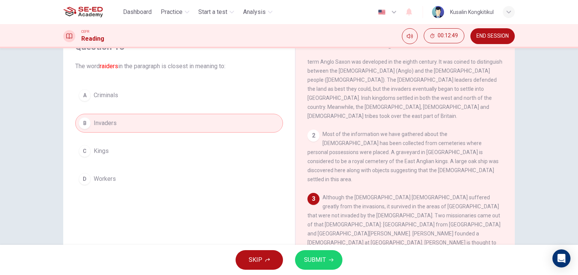
click at [317, 262] on span "SUBMIT" at bounding box center [315, 260] width 22 height 11
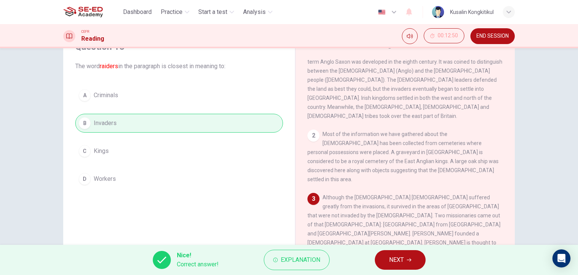
click at [398, 261] on span "NEXT" at bounding box center [396, 260] width 15 height 11
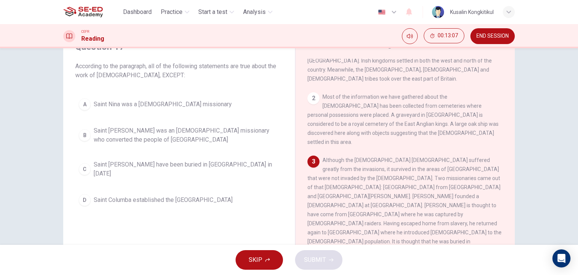
scroll to position [75, 0]
click at [142, 133] on span "Saint [PERSON_NAME] was an [DEMOGRAPHIC_DATA] missionary who converted the peop…" at bounding box center [187, 135] width 186 height 18
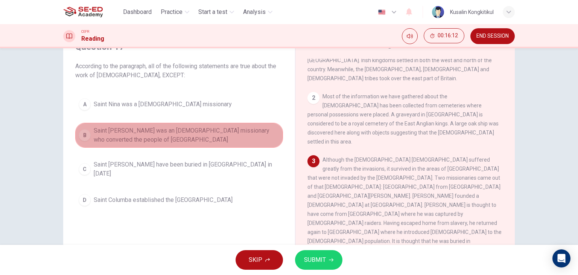
drag, startPoint x: 215, startPoint y: 144, endPoint x: 215, endPoint y: 158, distance: 13.9
click at [215, 145] on button "B Saint [PERSON_NAME] was an [DEMOGRAPHIC_DATA] missionary who converted the pe…" at bounding box center [179, 135] width 208 height 25
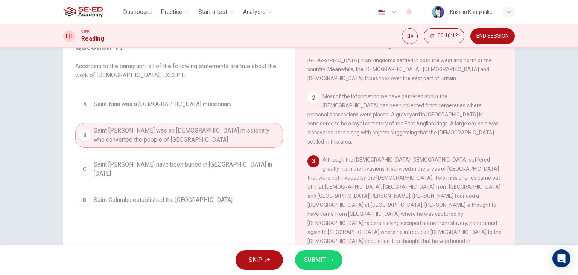
drag, startPoint x: 216, startPoint y: 160, endPoint x: 218, endPoint y: 166, distance: 6.4
click at [216, 162] on button "C Saint [PERSON_NAME] have been buried in [GEOGRAPHIC_DATA] in [DATE]" at bounding box center [179, 169] width 208 height 25
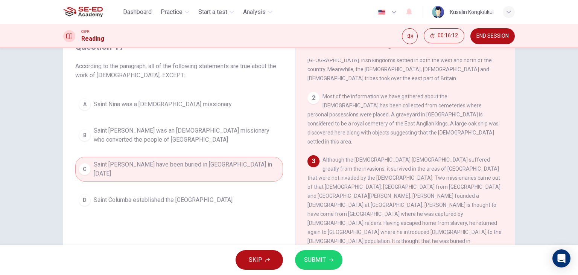
click at [320, 267] on button "SUBMIT" at bounding box center [318, 260] width 47 height 20
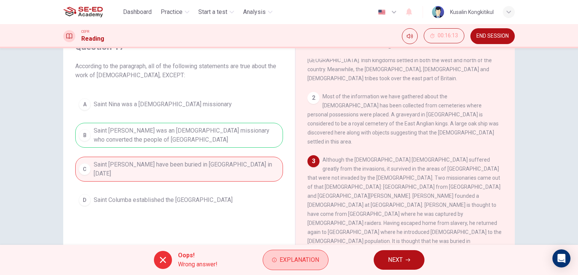
click at [304, 264] on span "Explanation" at bounding box center [300, 260] width 40 height 11
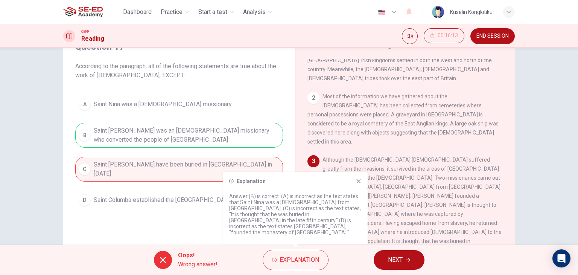
drag, startPoint x: 306, startPoint y: 223, endPoint x: 363, endPoint y: 230, distance: 57.8
click at [333, 223] on p "Answer (B) is correct. (A) is incorrect as the text states that Saint Nina was …" at bounding box center [295, 214] width 133 height 42
click at [355, 191] on div "Explanation Answer (B) is correct. (A) is incorrect as the text states that Sai…" at bounding box center [295, 208] width 145 height 72
click at [360, 184] on icon at bounding box center [359, 181] width 6 height 6
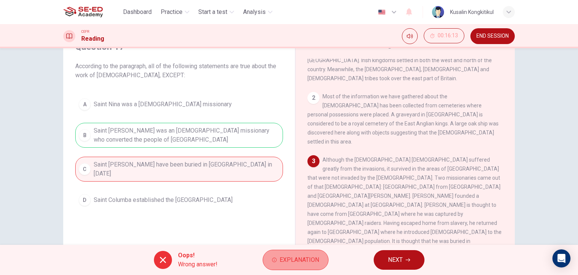
click at [320, 268] on button "Explanation" at bounding box center [296, 260] width 66 height 20
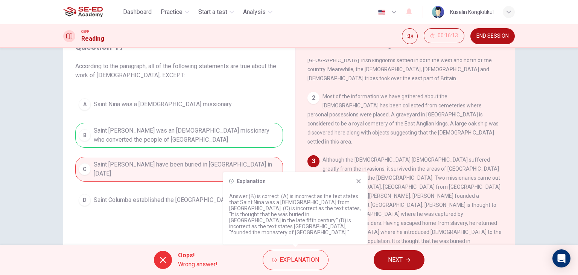
drag, startPoint x: 356, startPoint y: 187, endPoint x: 383, endPoint y: 237, distance: 56.3
click at [357, 192] on div "Explanation Answer (B) is correct. (A) is incorrect as the text states that Sai…" at bounding box center [295, 208] width 145 height 72
click at [397, 256] on span "NEXT" at bounding box center [395, 260] width 15 height 11
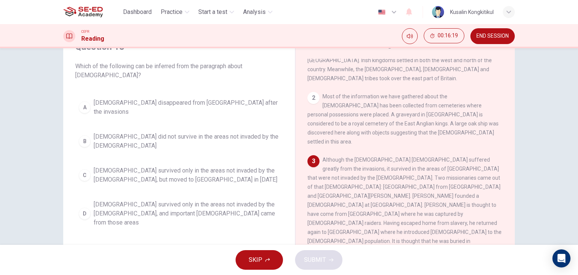
click at [478, 41] on button "END SESSION" at bounding box center [493, 36] width 44 height 16
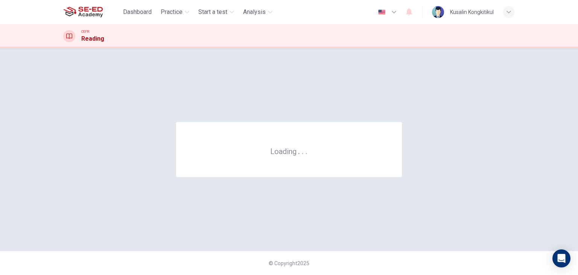
scroll to position [0, 0]
